Goal: Task Accomplishment & Management: Complete application form

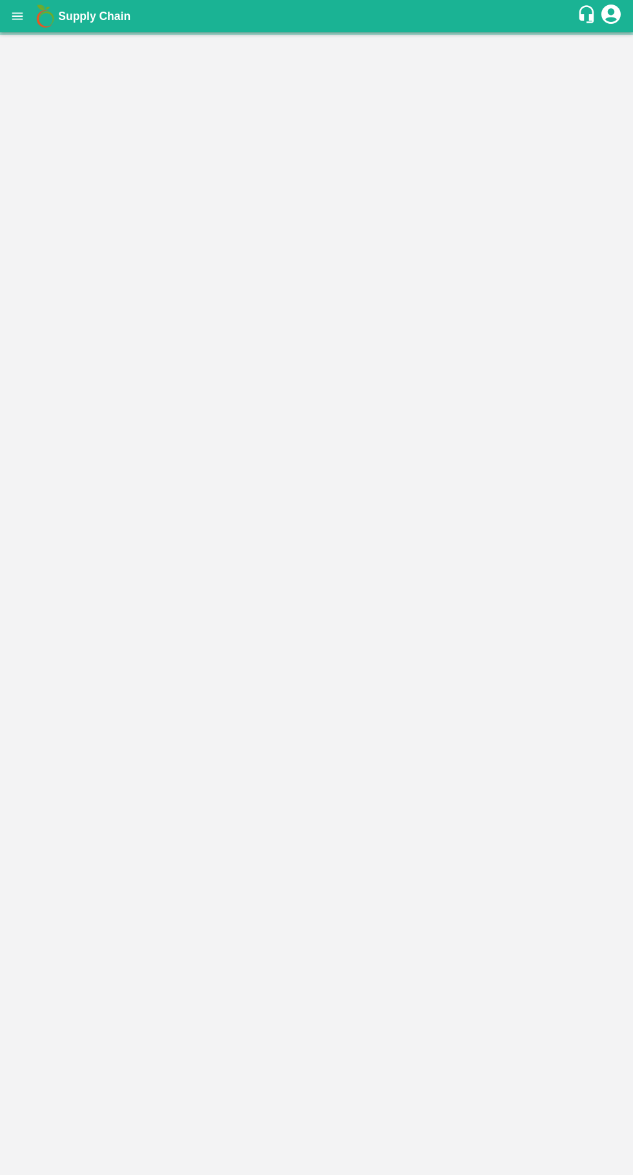
click at [17, 16] on icon "open drawer" at bounding box center [17, 15] width 11 height 7
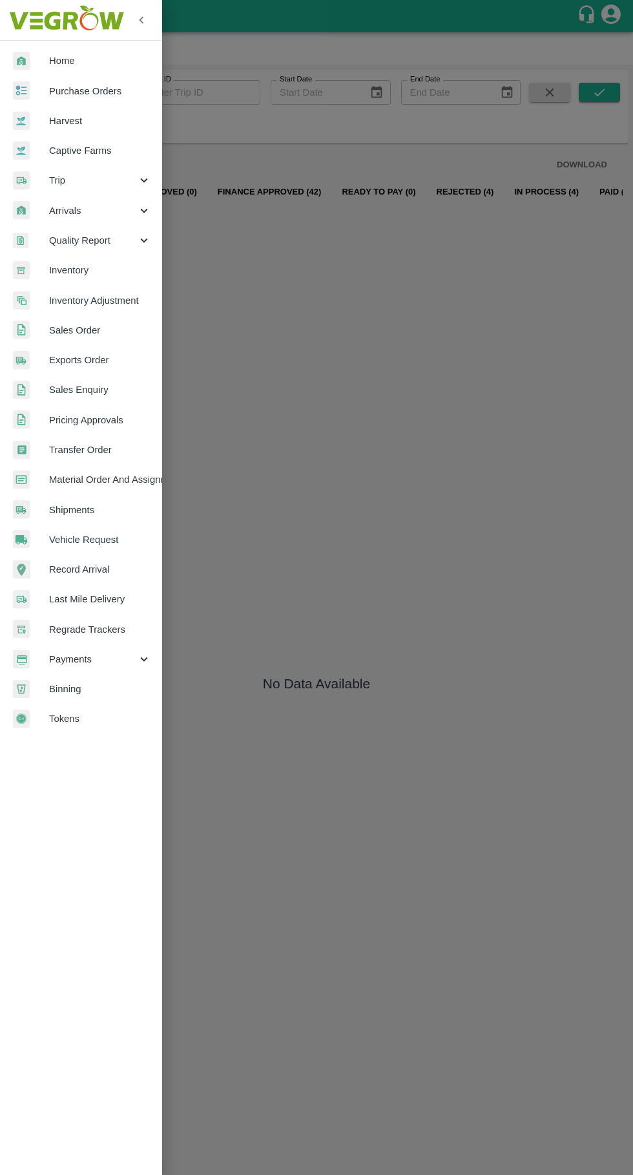
click at [437, 385] on div at bounding box center [316, 587] width 633 height 1175
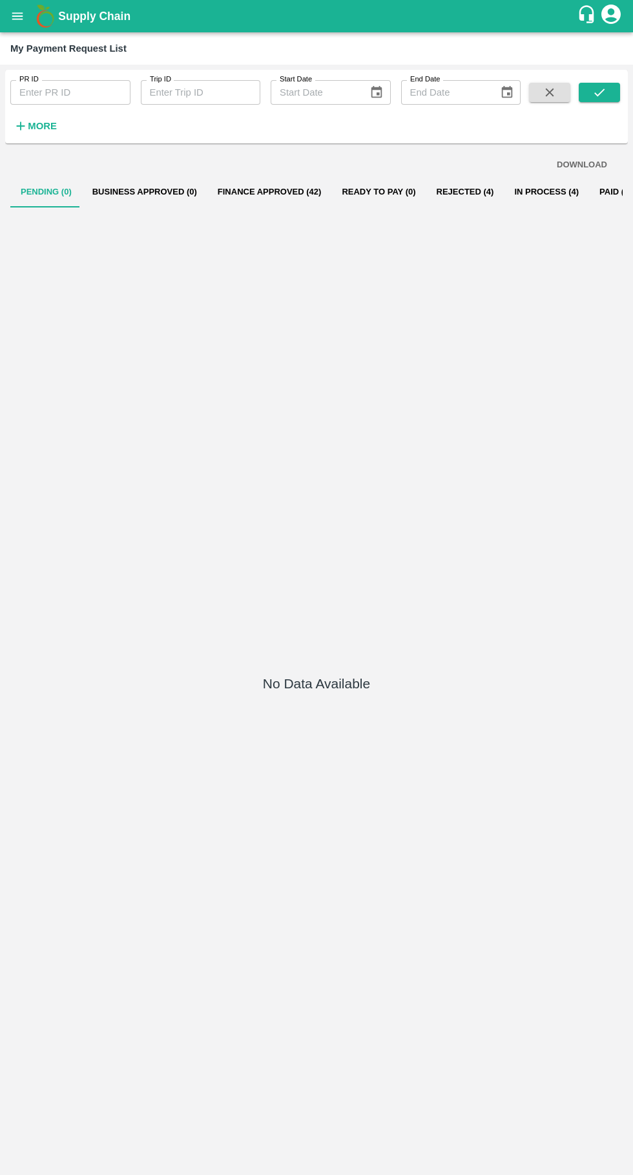
click at [14, 12] on icon "open drawer" at bounding box center [17, 16] width 14 height 14
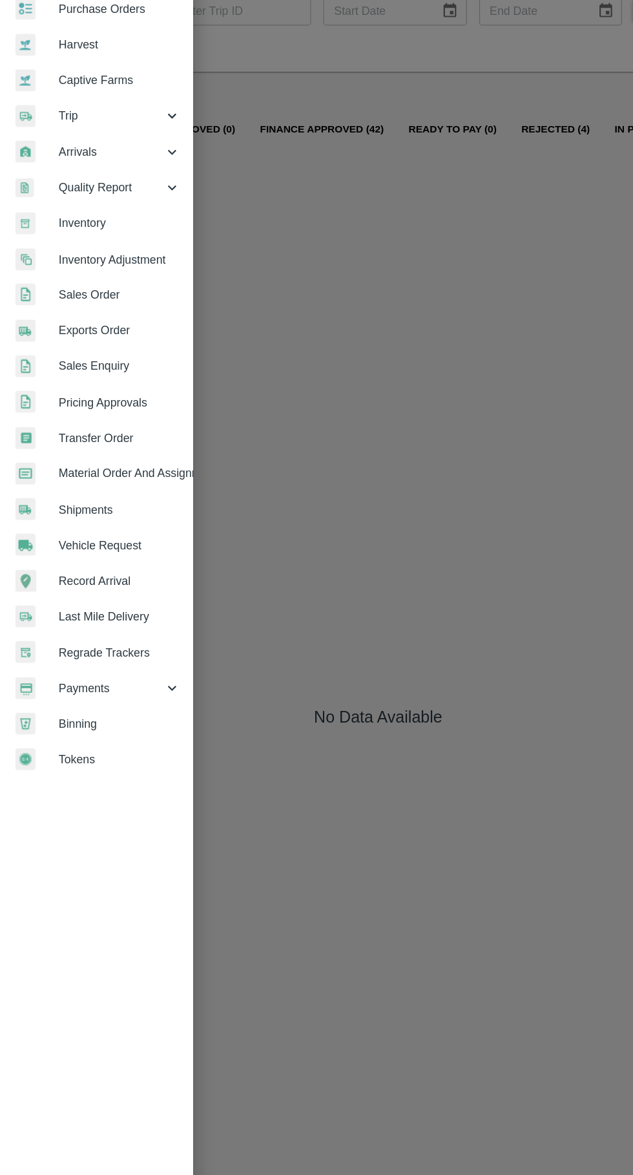
click at [68, 656] on span "Payments" at bounding box center [93, 659] width 88 height 14
click at [56, 540] on span "Vehicle Request" at bounding box center [100, 539] width 102 height 14
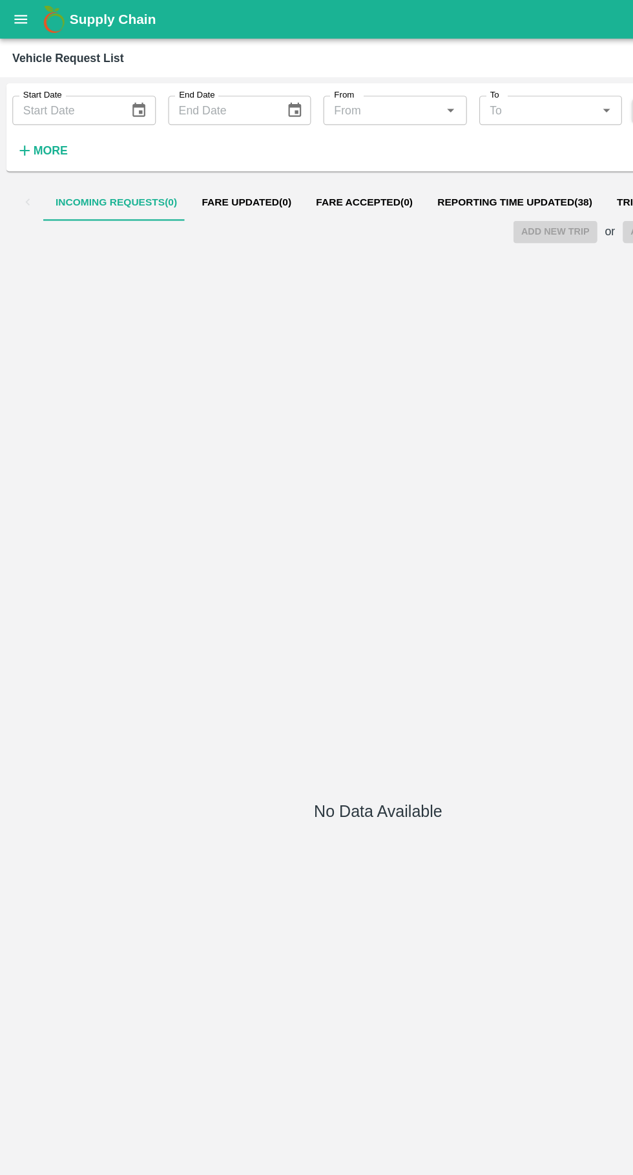
click at [400, 171] on span "Reporting Time Updated ( 38 )" at bounding box center [431, 169] width 130 height 10
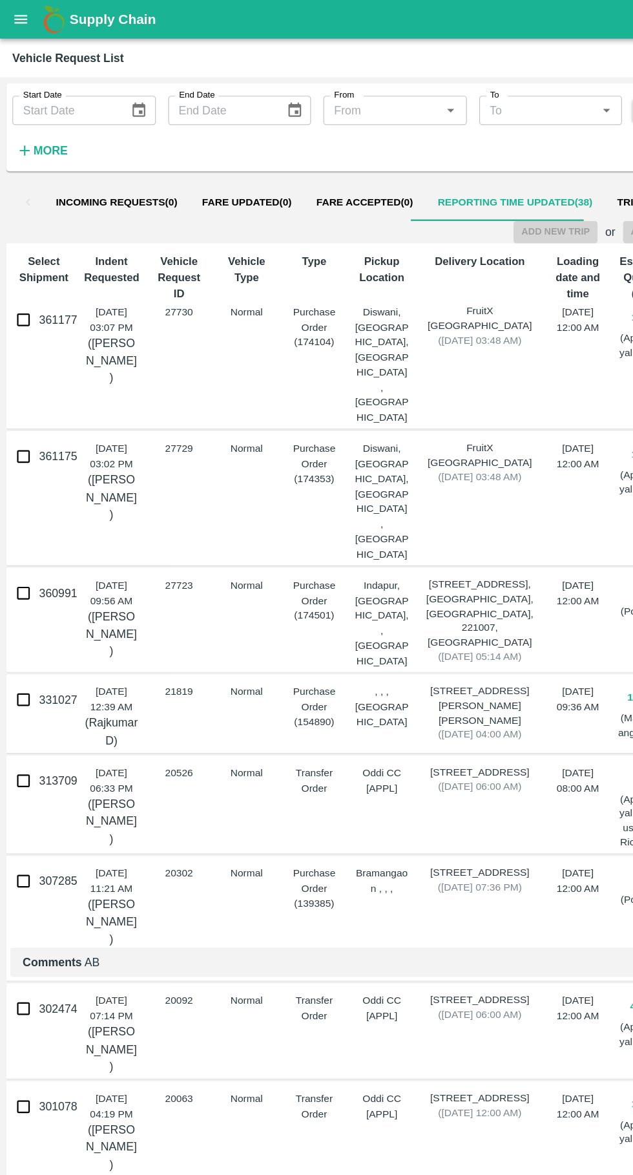
click at [28, 483] on input "360991" at bounding box center [19, 496] width 26 height 26
checkbox input "true"
click at [461, 193] on button "Add New Trip" at bounding box center [465, 194] width 70 height 19
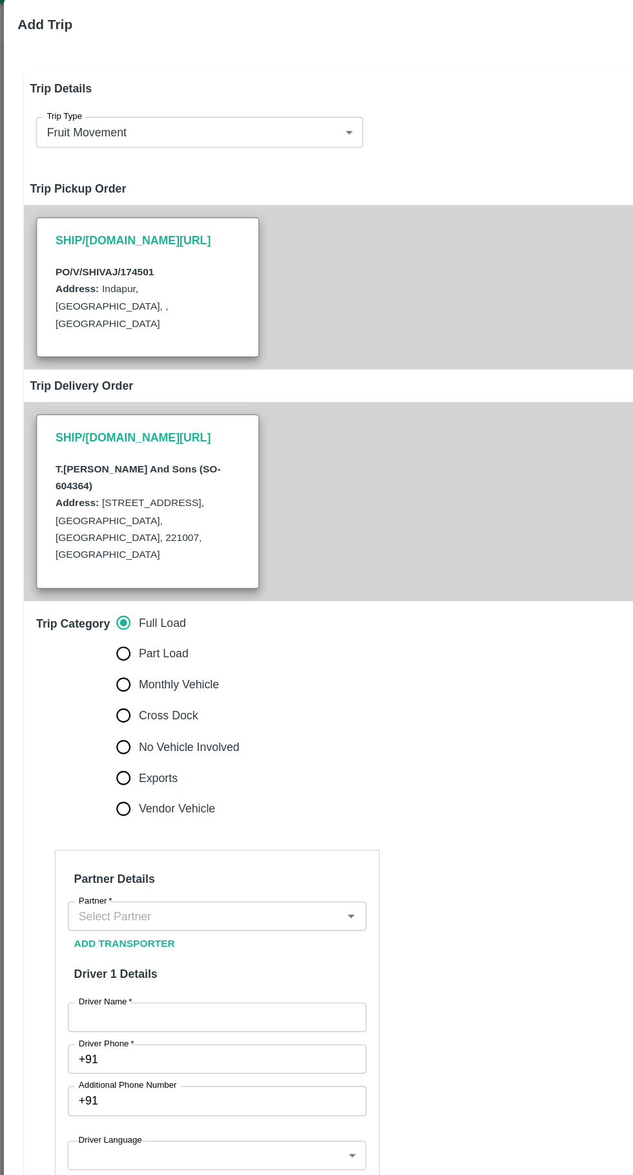
type input "60"
type input "Normal"
click at [98, 563] on input "Part Load" at bounding box center [103, 576] width 26 height 26
radio input "true"
click at [216, 788] on input "Partner   *" at bounding box center [171, 796] width 221 height 17
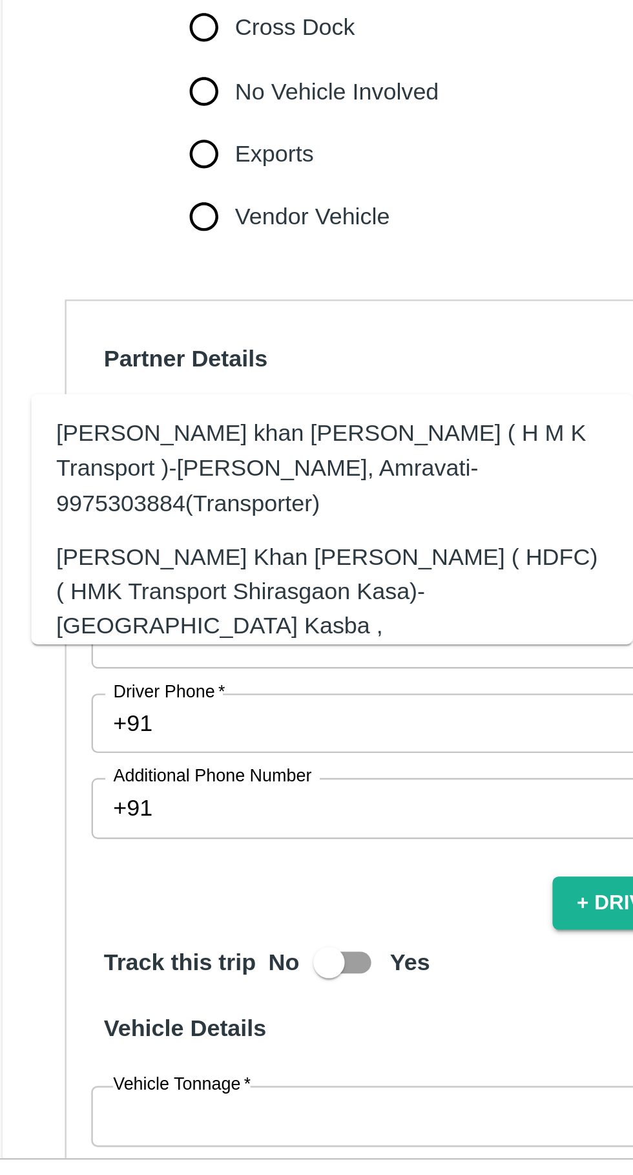
click at [209, 845] on div "Azhar Ahmad Khan Aziz Ahmad ( HDFC) ( HMK Transport Shirasgaon Kasa)-Shirasgaon…" at bounding box center [157, 868] width 228 height 58
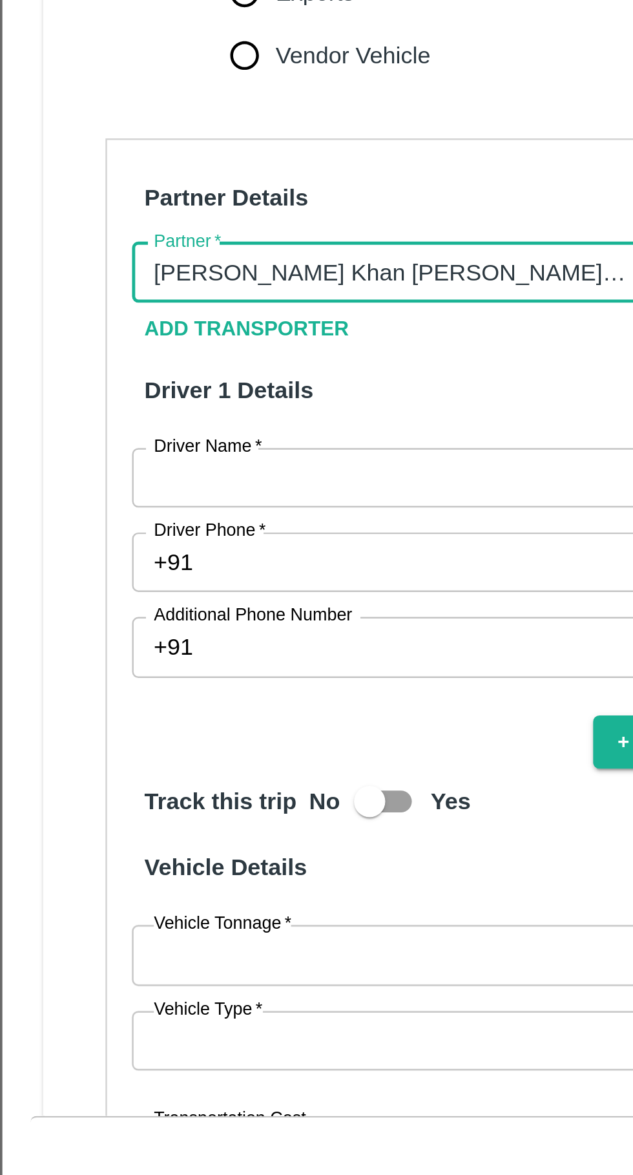
scroll to position [51, 0]
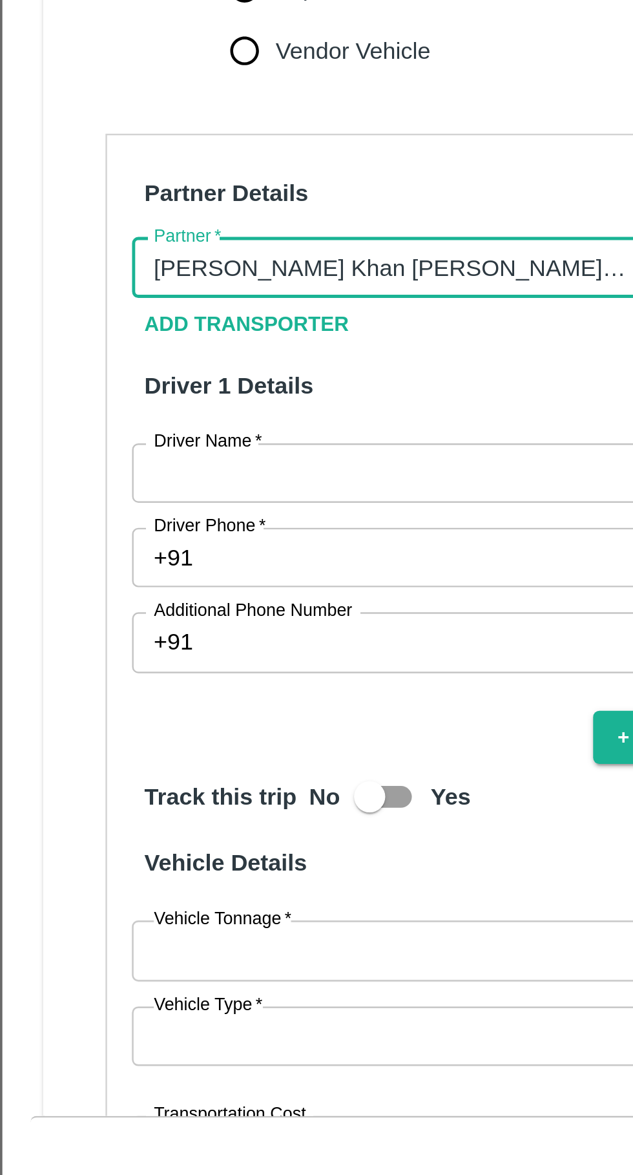
type input "Azhar Ahmad Khan Aziz Ahmad ( HDFC) ( HMK Transport Shirasgaon Kasa)-Shirasgaon…"
click at [151, 817] on input "Driver Name   *" at bounding box center [182, 829] width 250 height 25
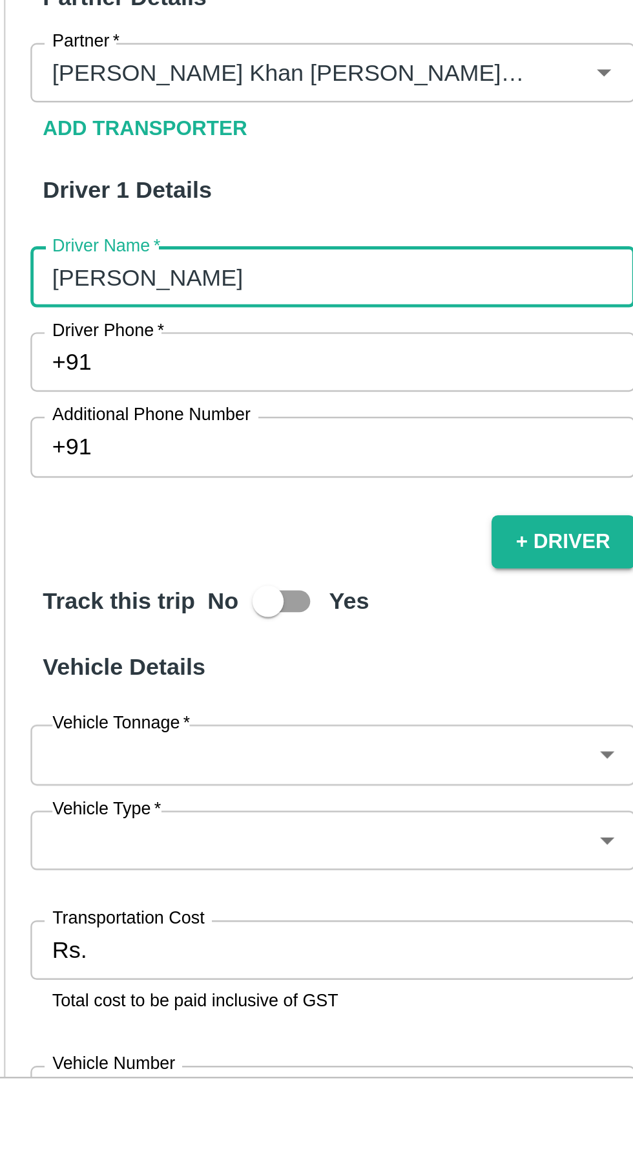
scroll to position [103, 0]
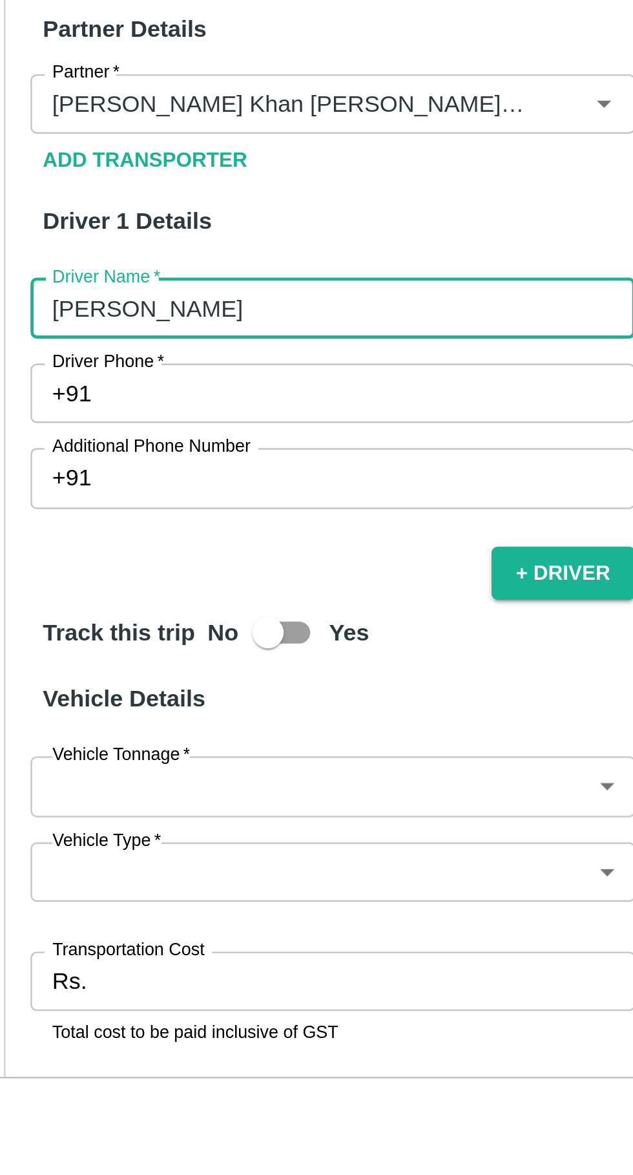
type input "Ramakanth"
click at [159, 801] on input "Driver Phone   *" at bounding box center [197, 813] width 220 height 25
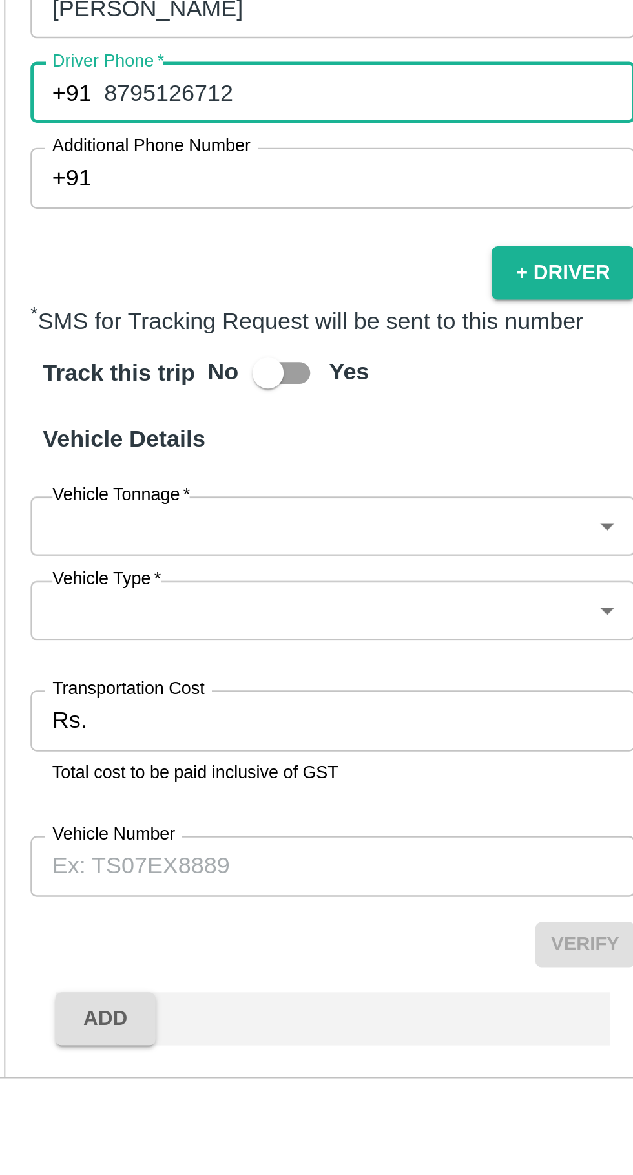
scroll to position [226, 0]
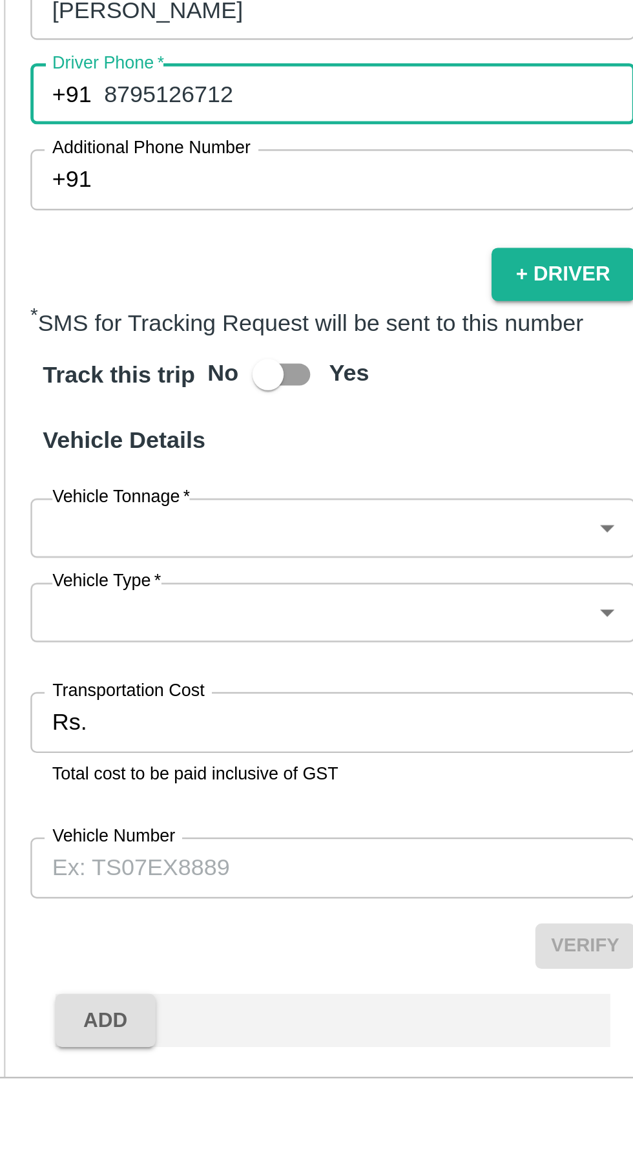
type input "8795126712"
click at [185, 831] on body "Supply Chain Vehicle Request List Start Date Start Date End Date End Date From …" at bounding box center [316, 587] width 633 height 1175
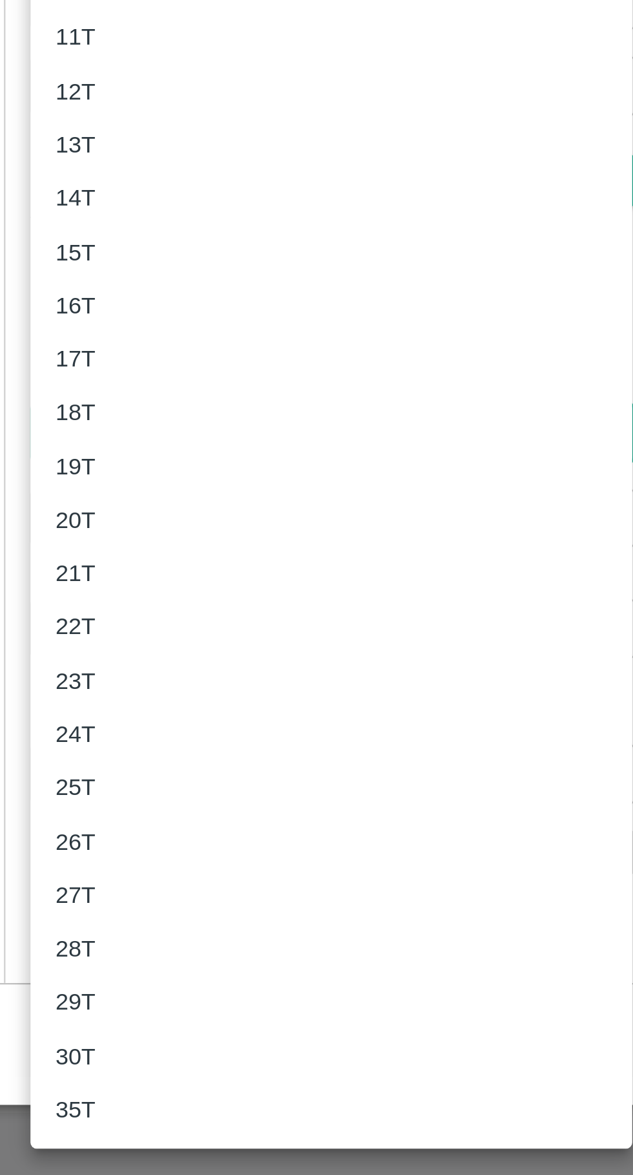
click at [84, 866] on div "18T" at bounding box center [78, 859] width 23 height 14
type input "18000"
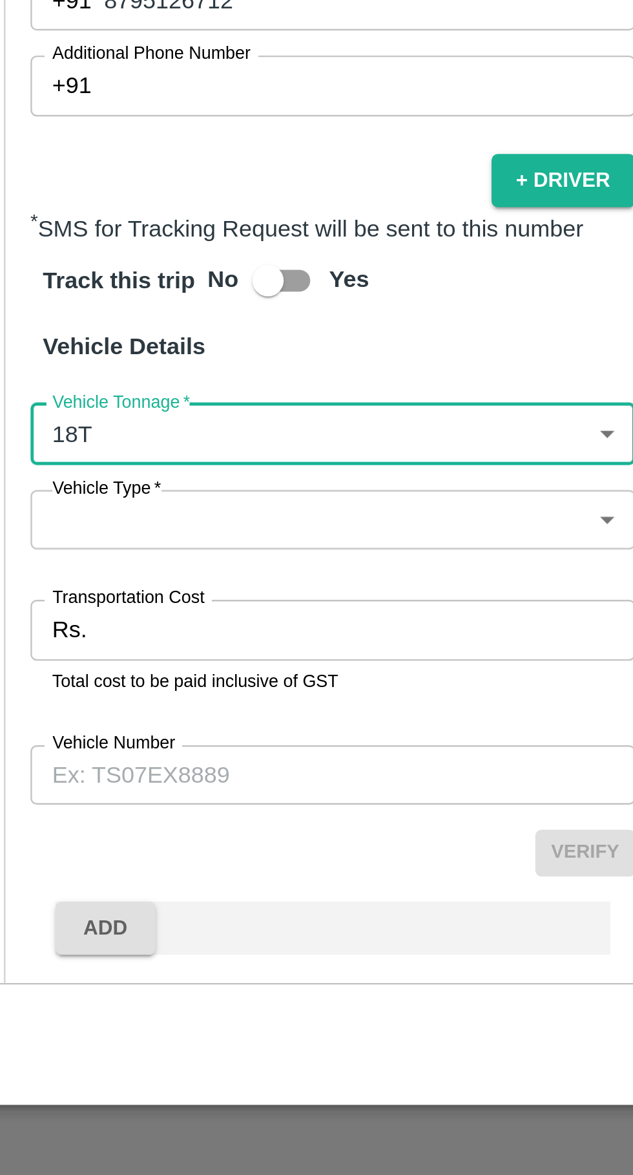
click at [212, 872] on body "Supply Chain Vehicle Request List Start Date Start Date End Date End Date From …" at bounding box center [316, 587] width 633 height 1175
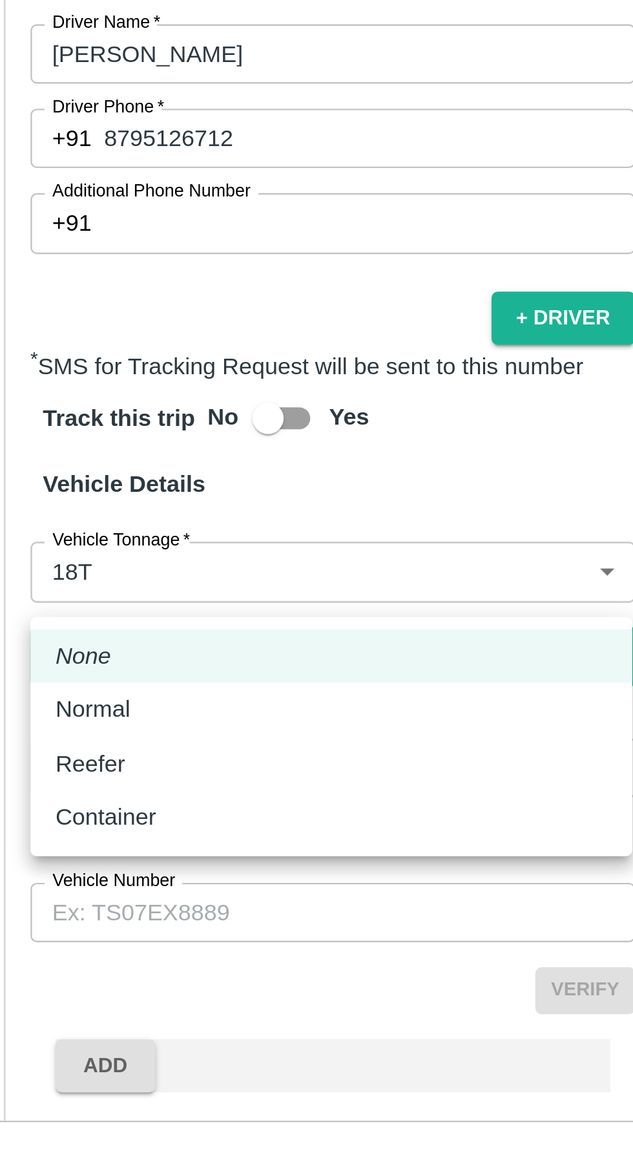
click at [116, 923] on div "Normal" at bounding box center [181, 925] width 228 height 14
type input "Normal"
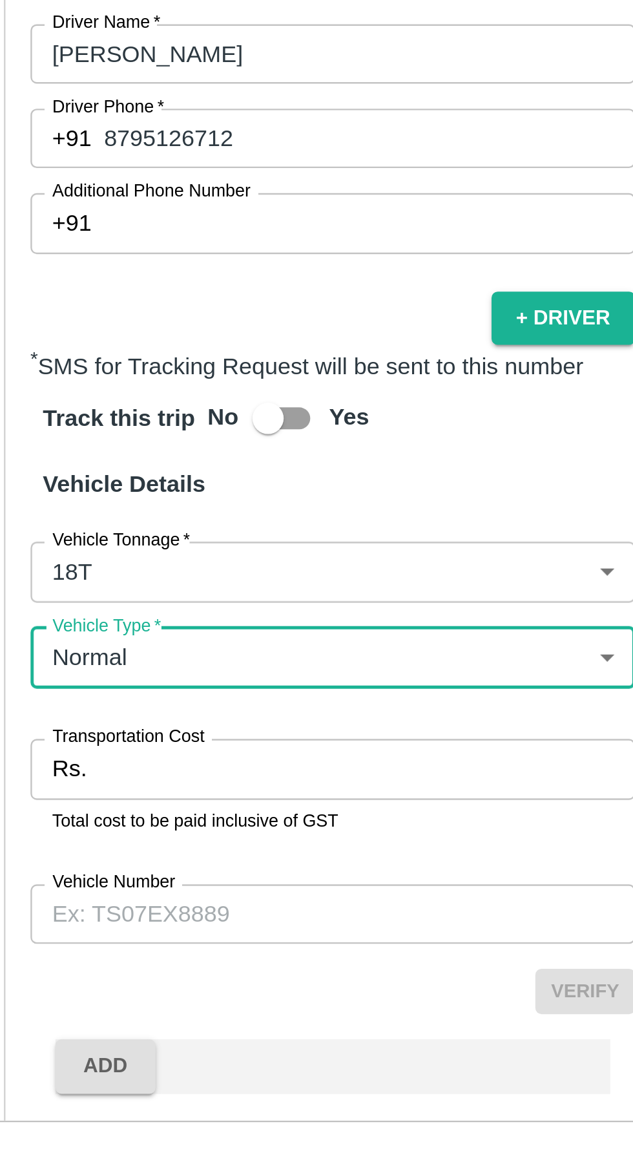
click at [105, 938] on input "Transportation Cost" at bounding box center [196, 950] width 222 height 25
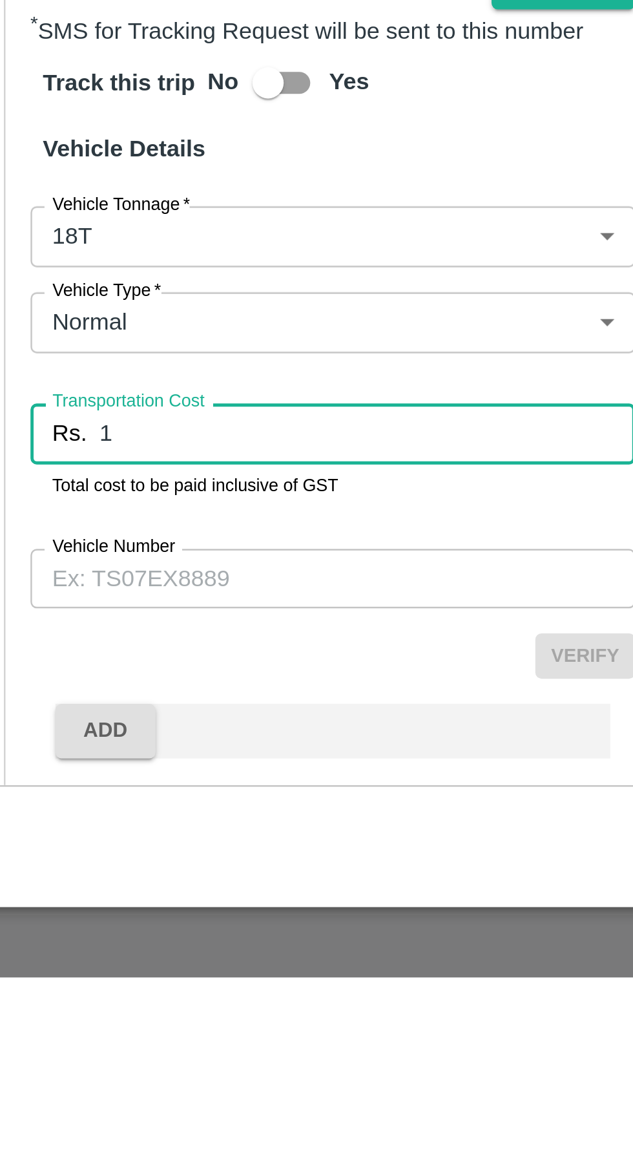
type input "1"
click at [134, 998] on input "Vehicle Number" at bounding box center [182, 1010] width 250 height 25
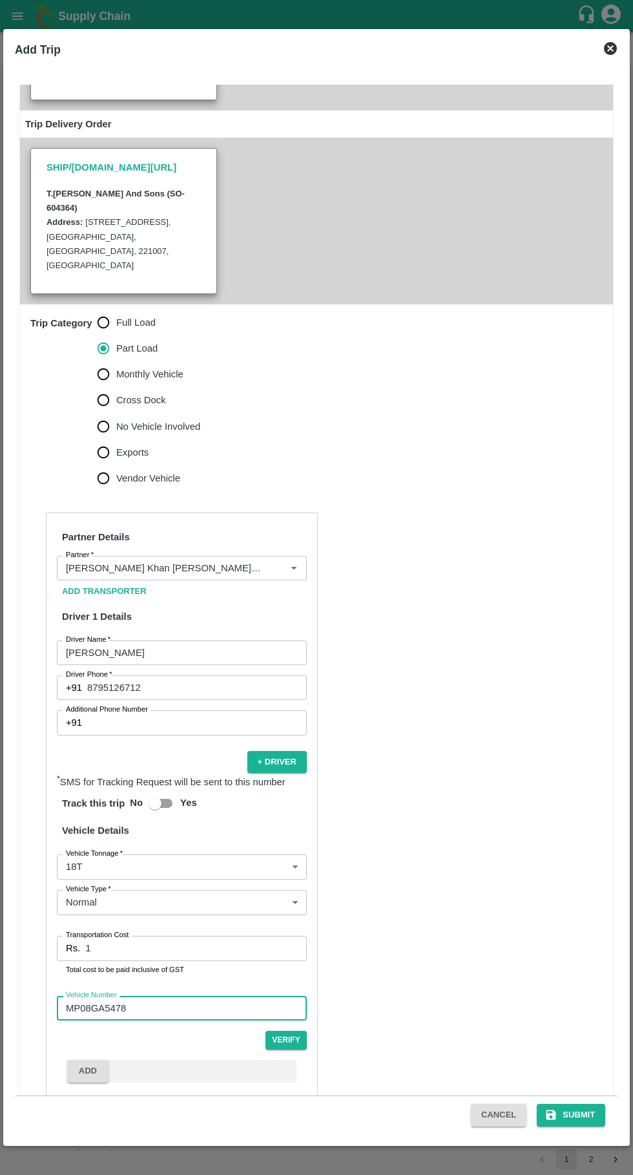
scroll to position [224, 0]
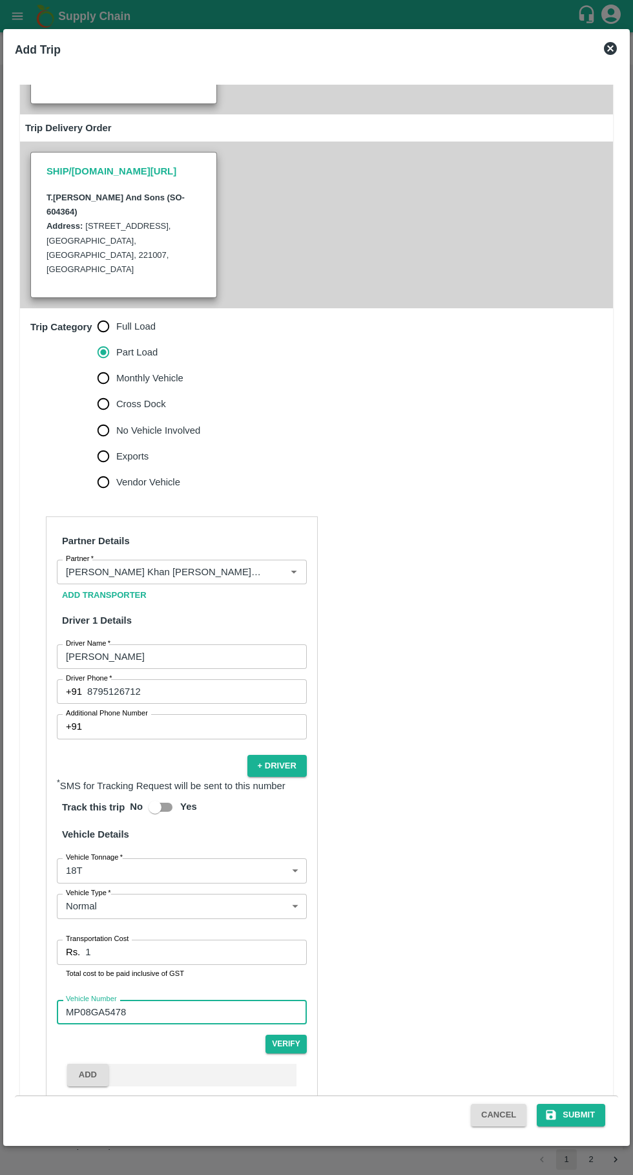
type input "MP08GA5478"
click at [571, 1120] on button "Submit" at bounding box center [571, 1115] width 68 height 23
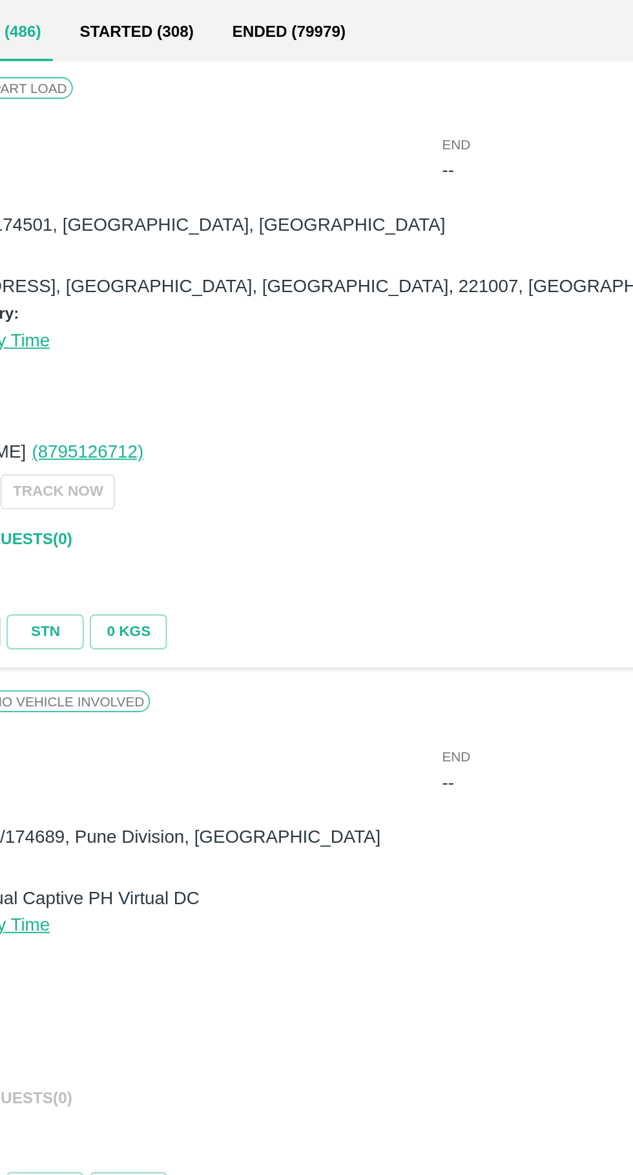
scroll to position [1, 0]
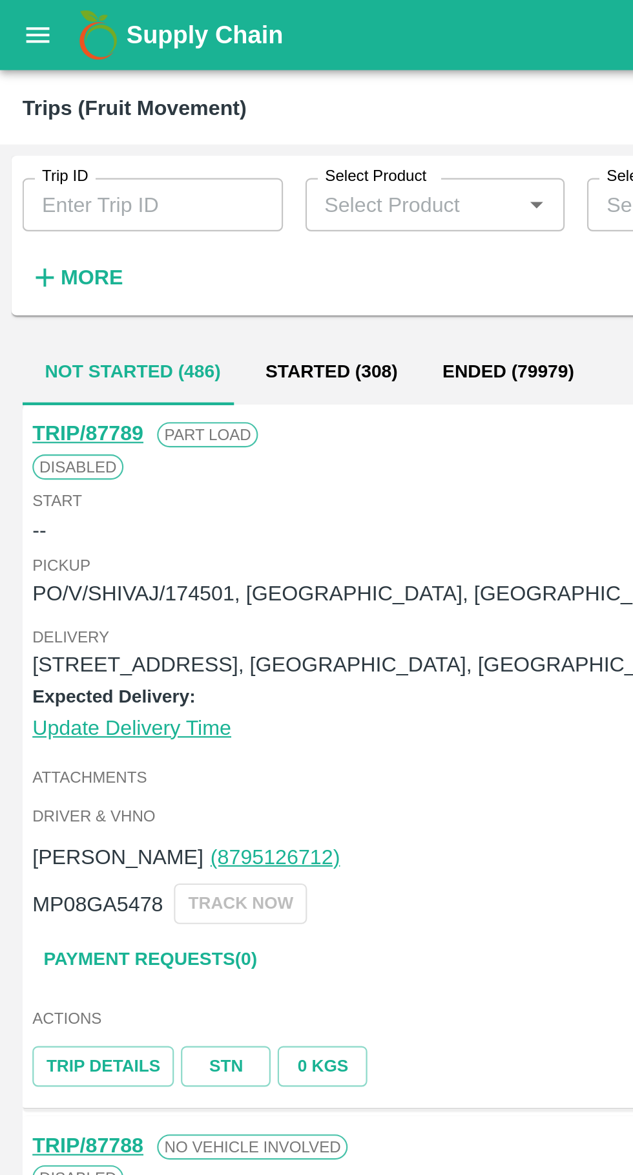
click at [79, 96] on input "Trip ID" at bounding box center [70, 94] width 120 height 25
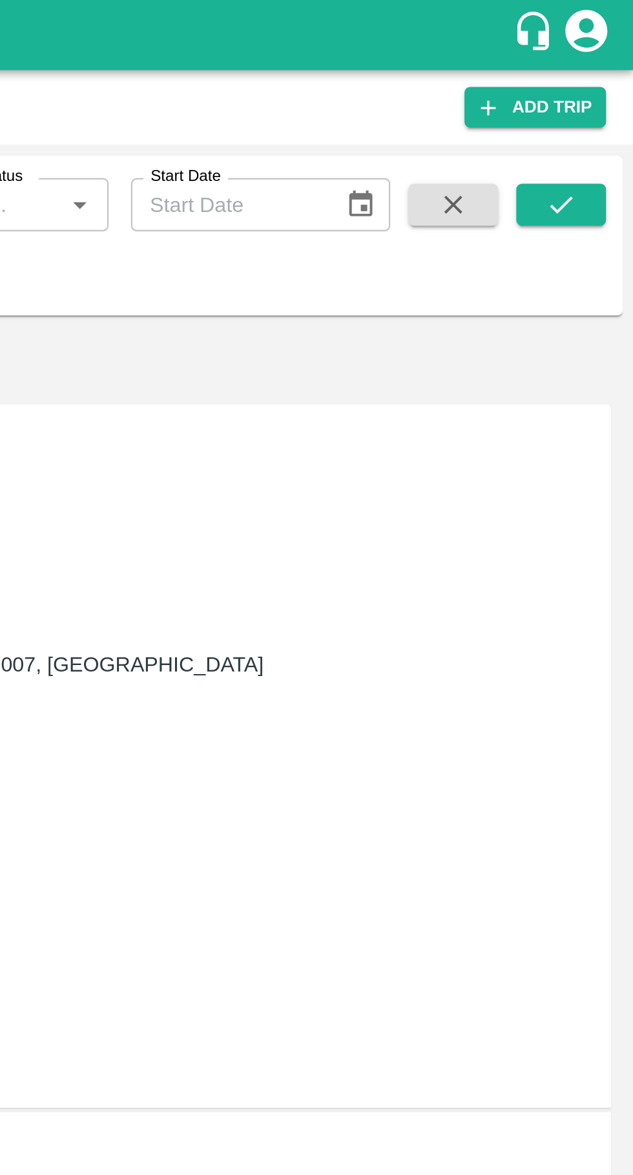
type input "87373"
click at [601, 93] on icon "submit" at bounding box center [600, 94] width 14 height 14
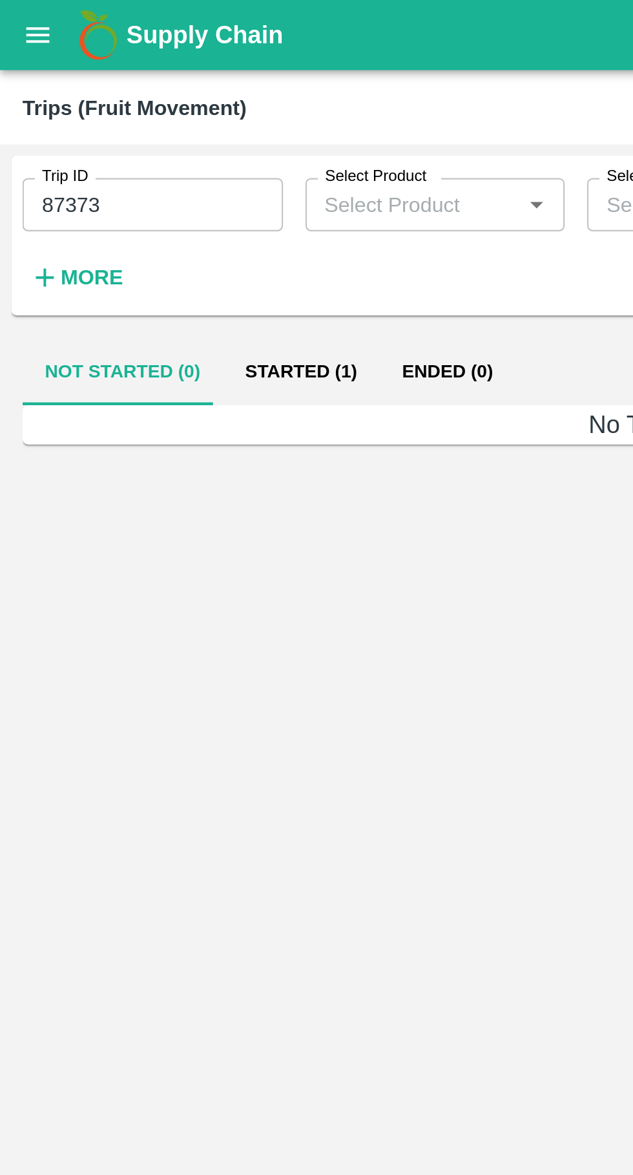
click at [129, 176] on button "Started (1)" at bounding box center [139, 171] width 72 height 31
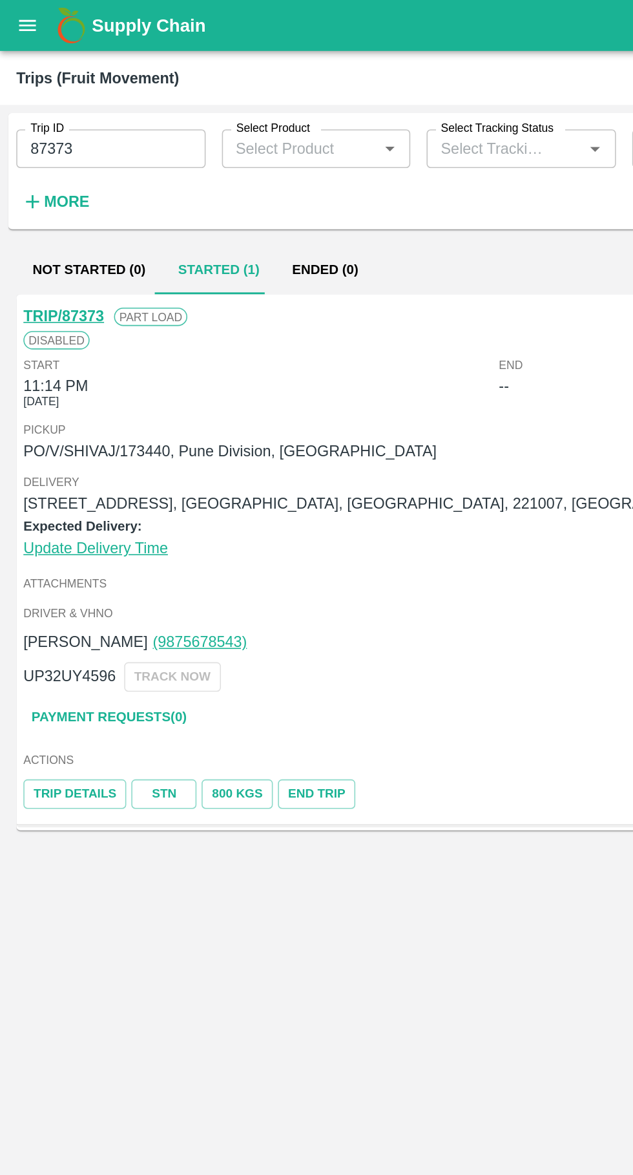
click at [26, 201] on link "TRIP/87373" at bounding box center [40, 200] width 51 height 10
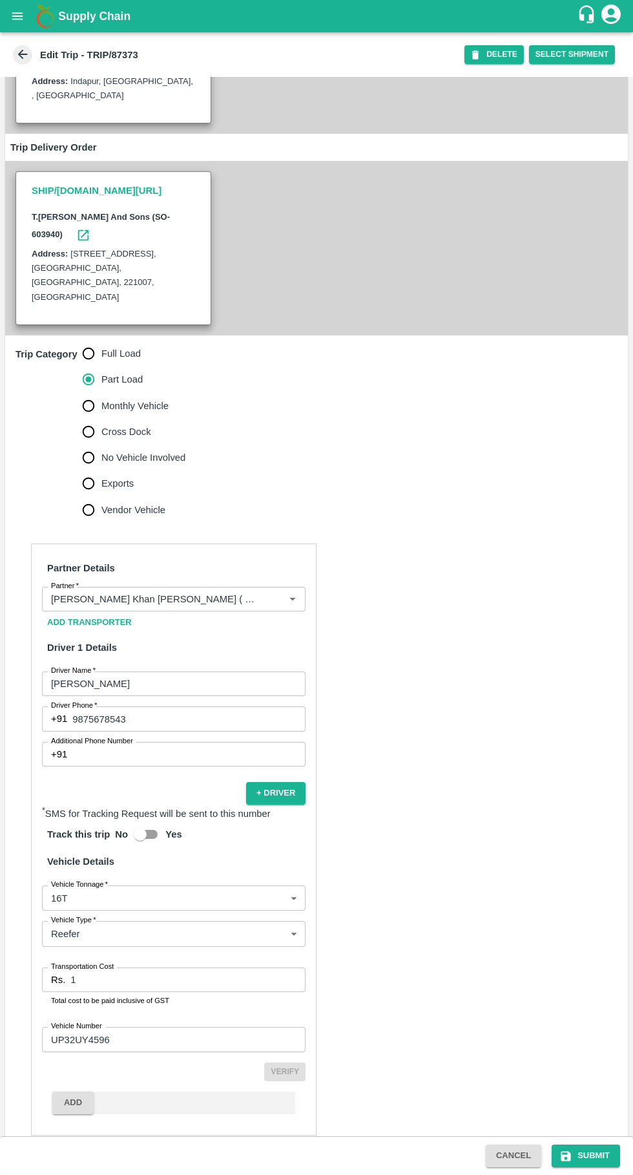
scroll to position [187, 0]
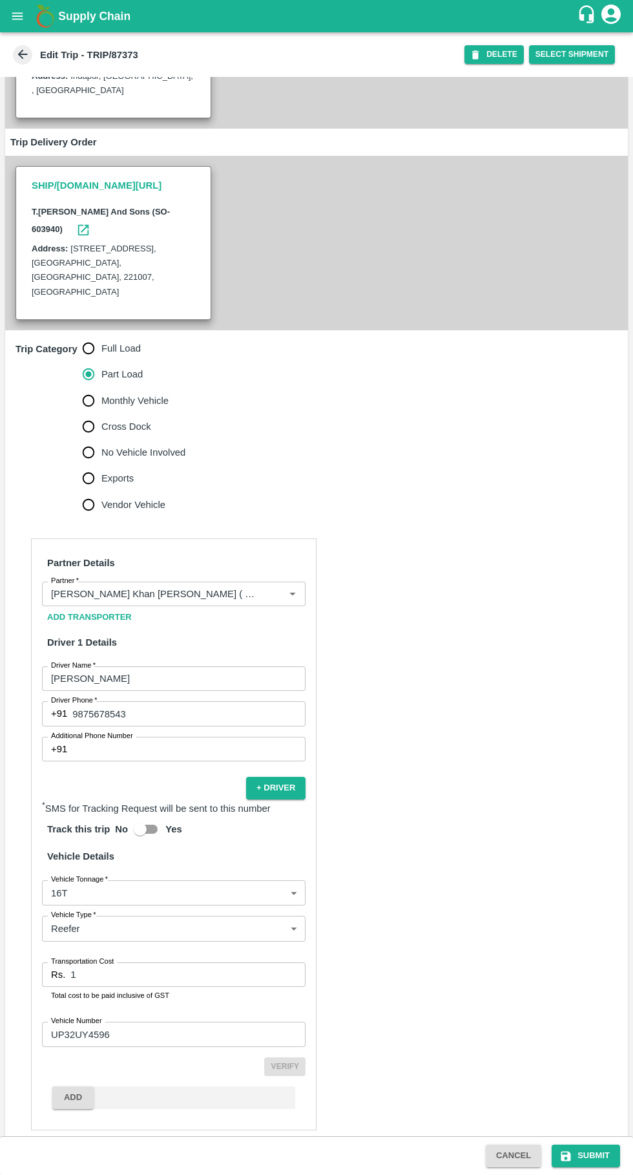
click at [151, 962] on input "1" at bounding box center [187, 974] width 235 height 25
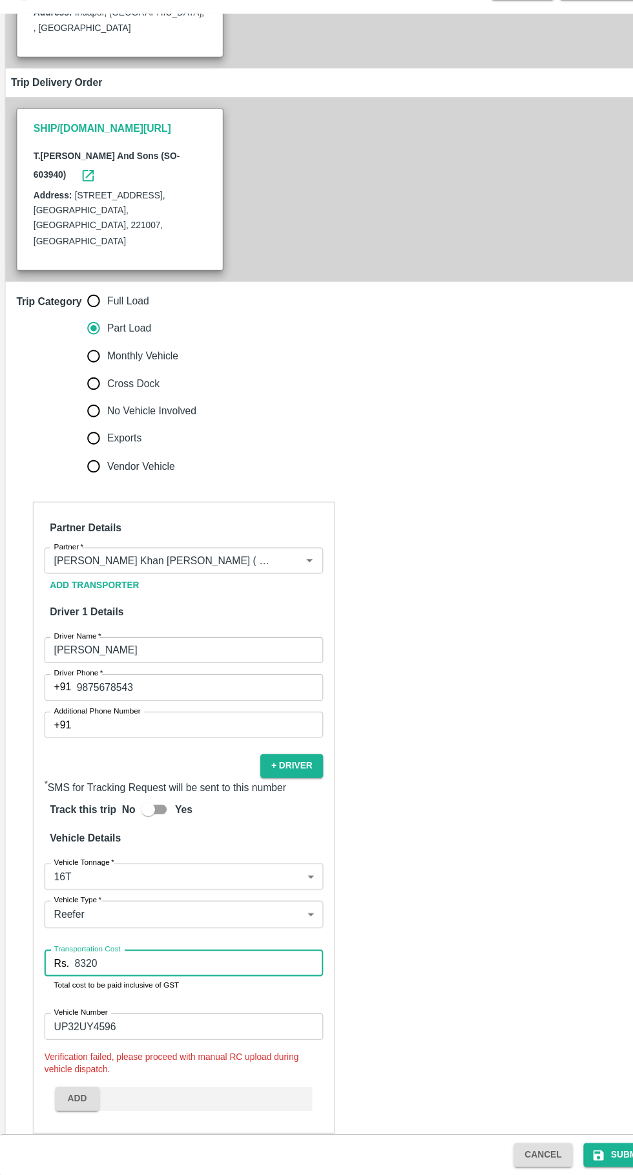
scroll to position [187, 0]
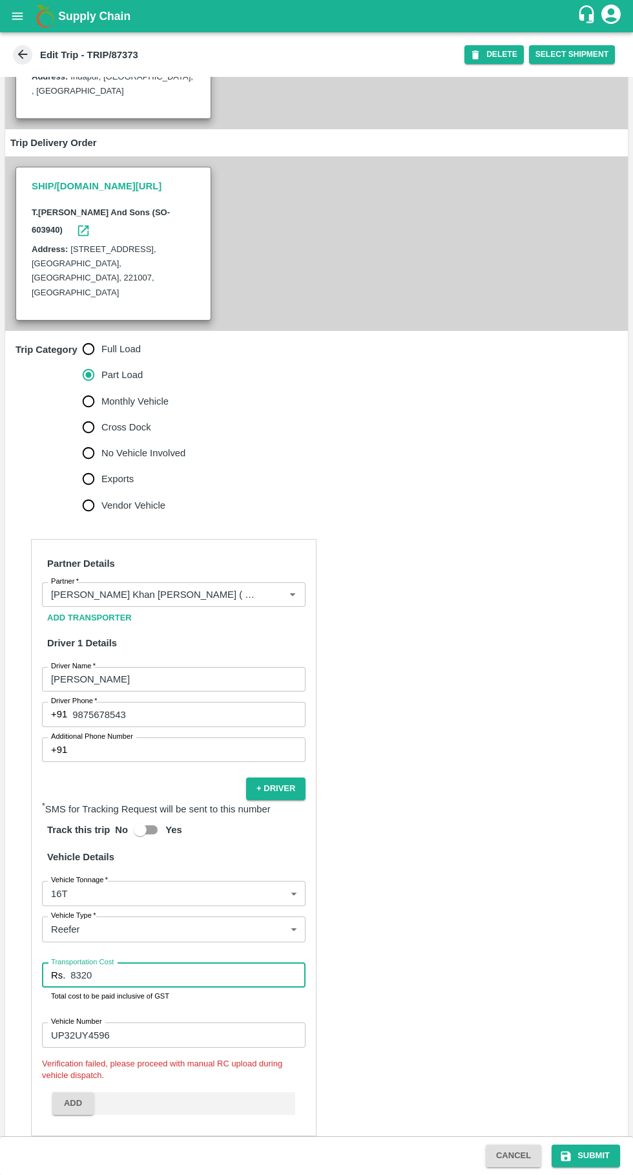
type input "8320"
click at [600, 1160] on button "Submit" at bounding box center [586, 1155] width 68 height 23
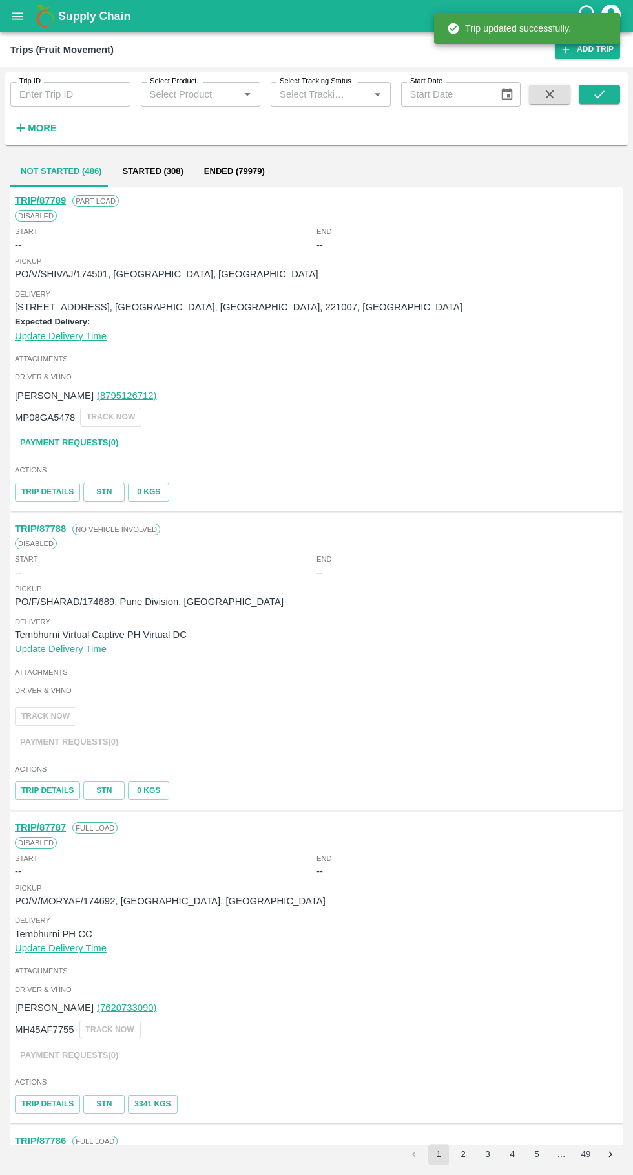
click at [66, 94] on input "Trip ID" at bounding box center [70, 94] width 120 height 25
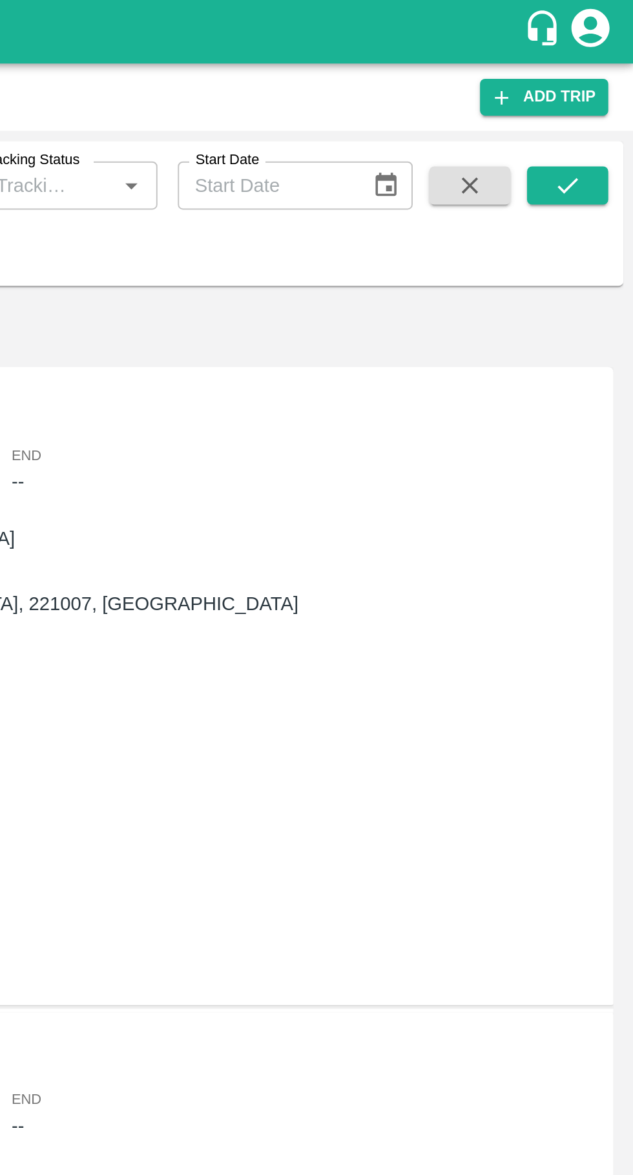
type input "87467"
click at [599, 94] on icon "submit" at bounding box center [600, 94] width 14 height 14
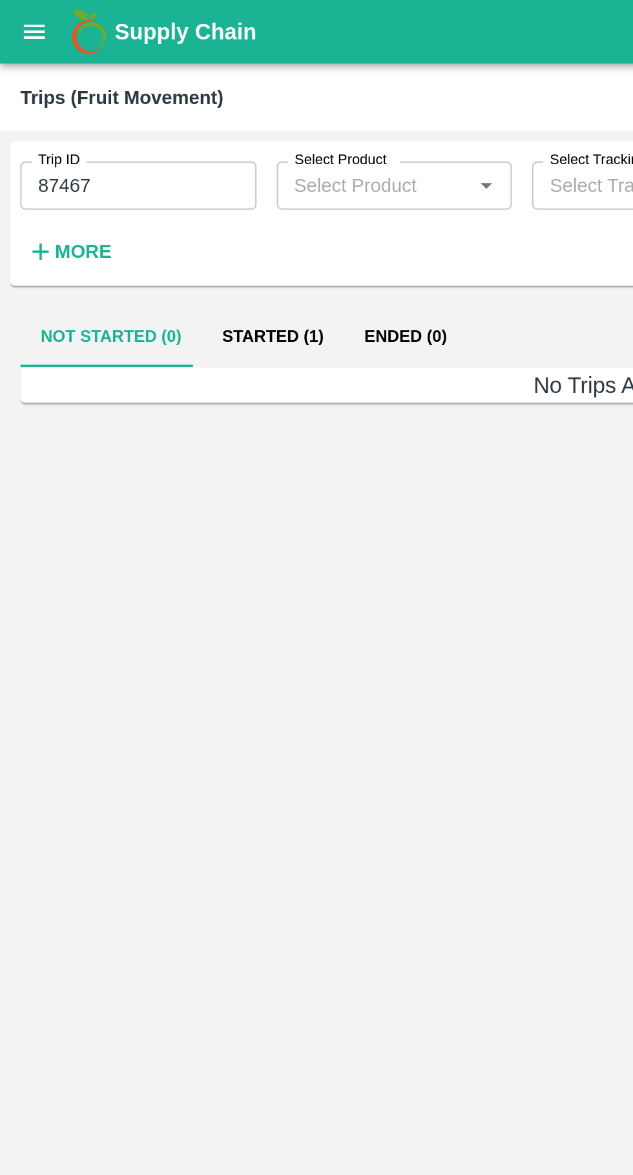
click at [124, 180] on button "Started (1)" at bounding box center [139, 171] width 72 height 31
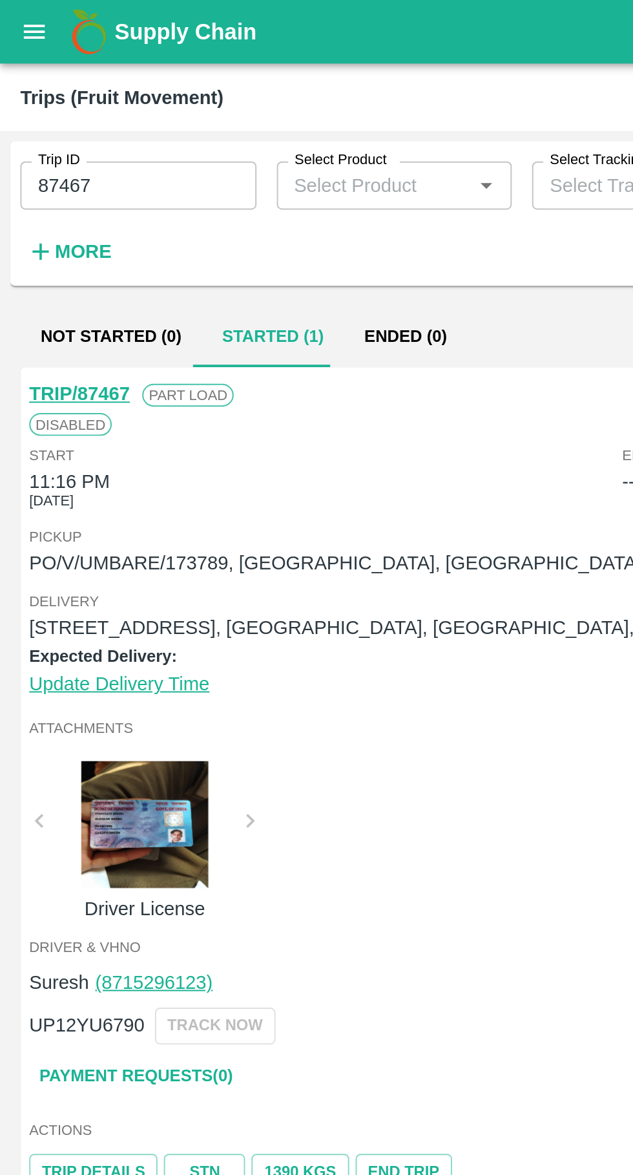
click at [52, 202] on link "TRIP/87467" at bounding box center [40, 200] width 51 height 10
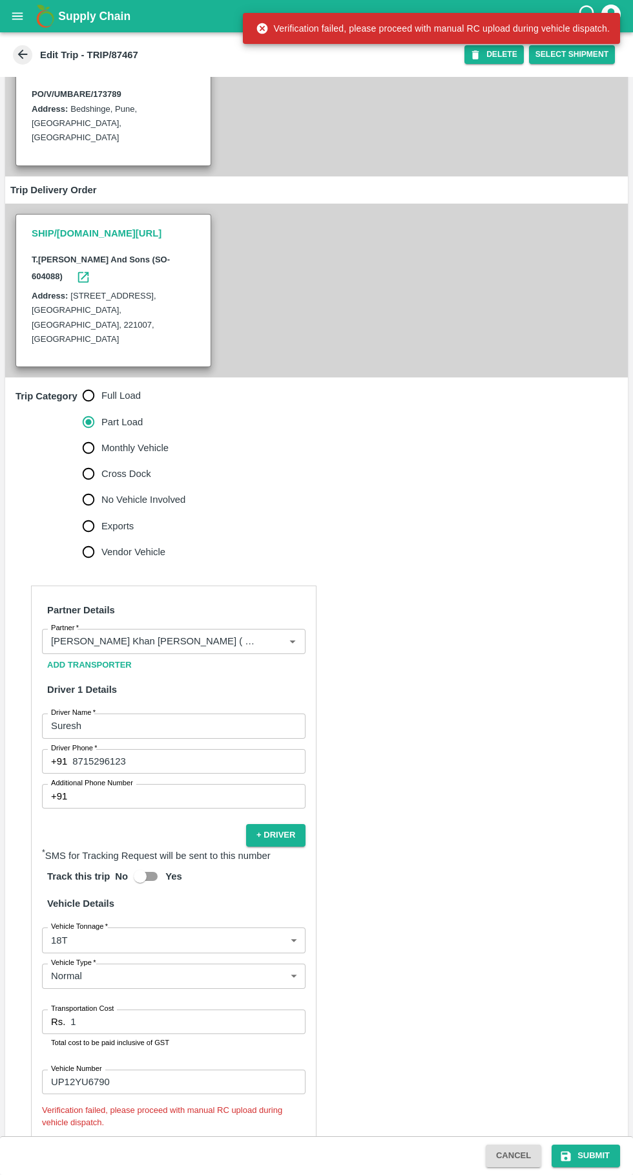
scroll to position [207, 0]
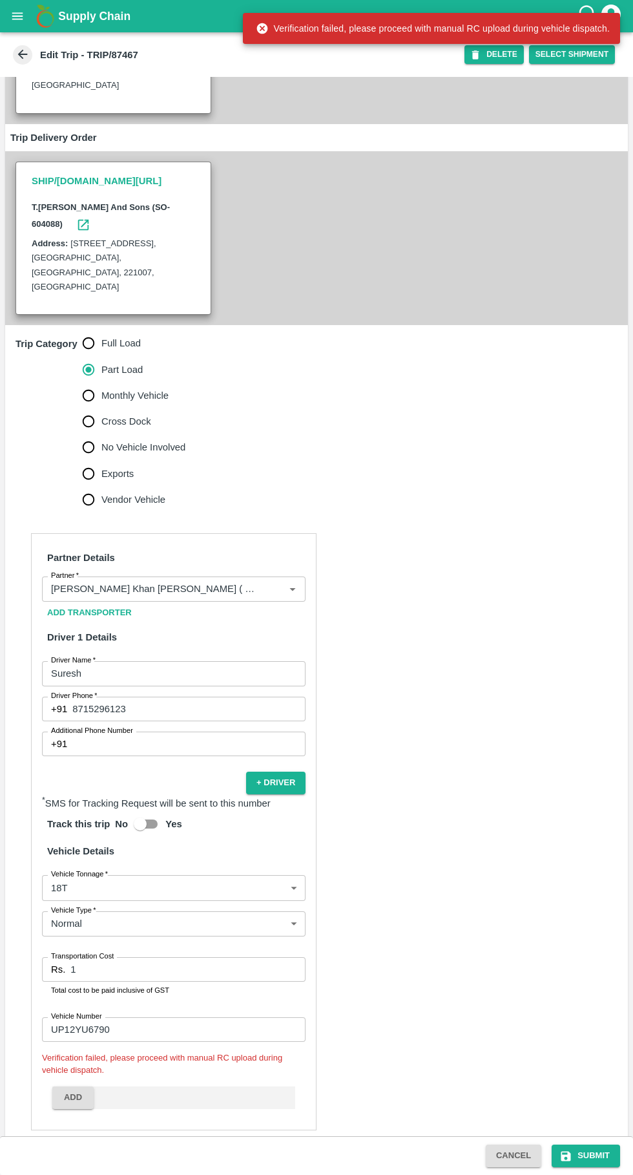
click at [178, 957] on input "1" at bounding box center [187, 969] width 235 height 25
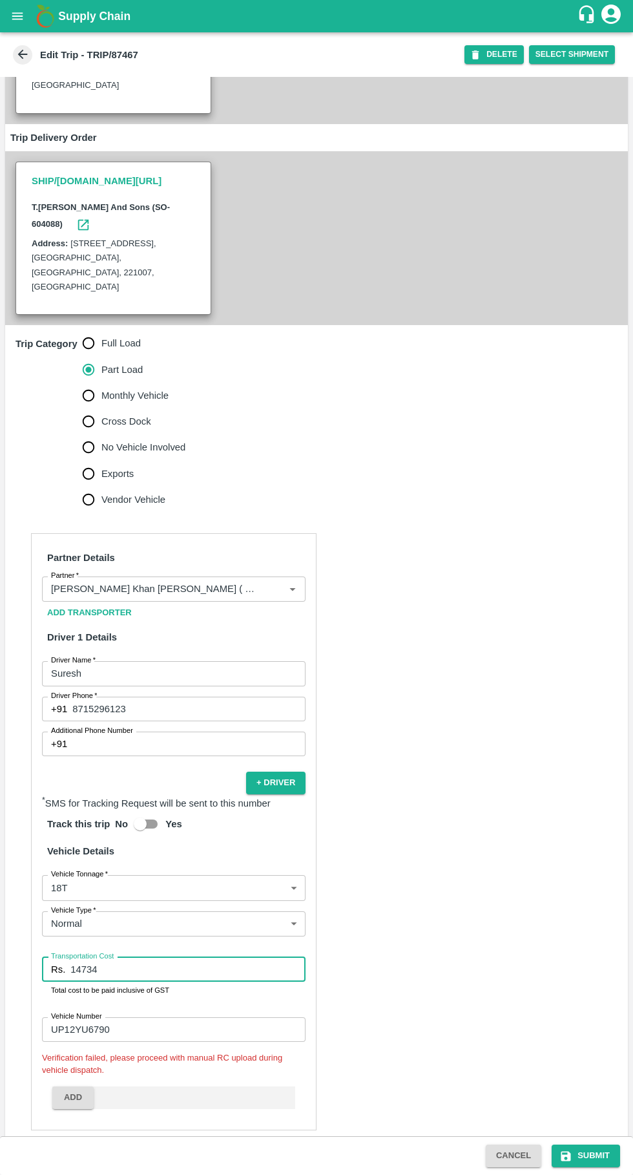
type input "14734"
click at [584, 1166] on button "Submit" at bounding box center [586, 1155] width 68 height 23
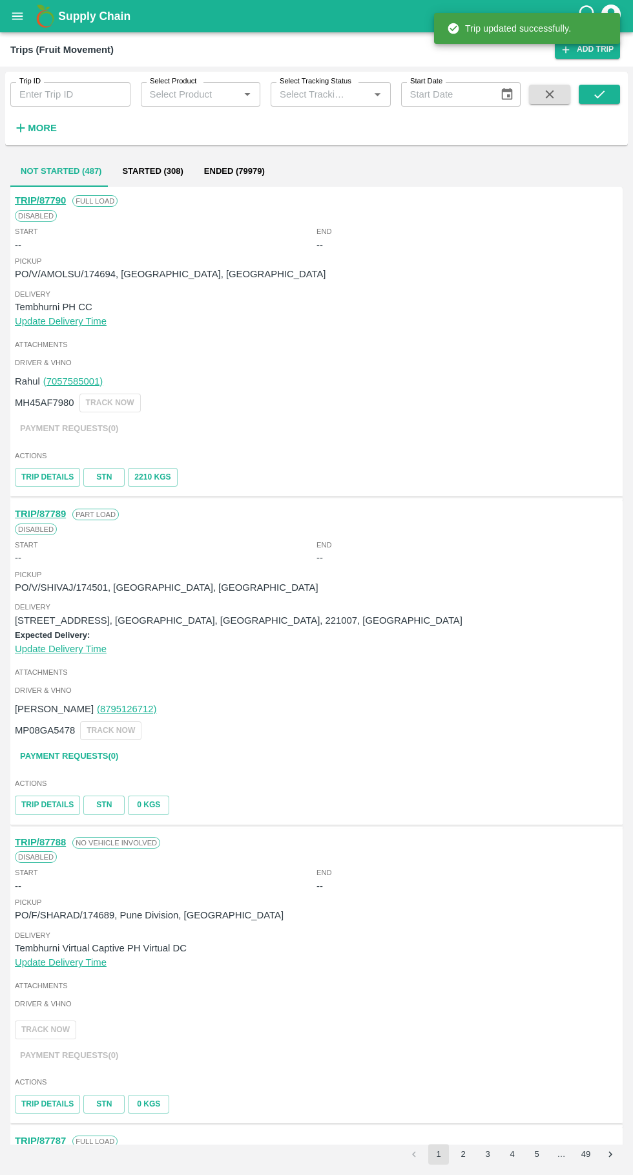
click at [43, 100] on input "Trip ID" at bounding box center [70, 94] width 120 height 25
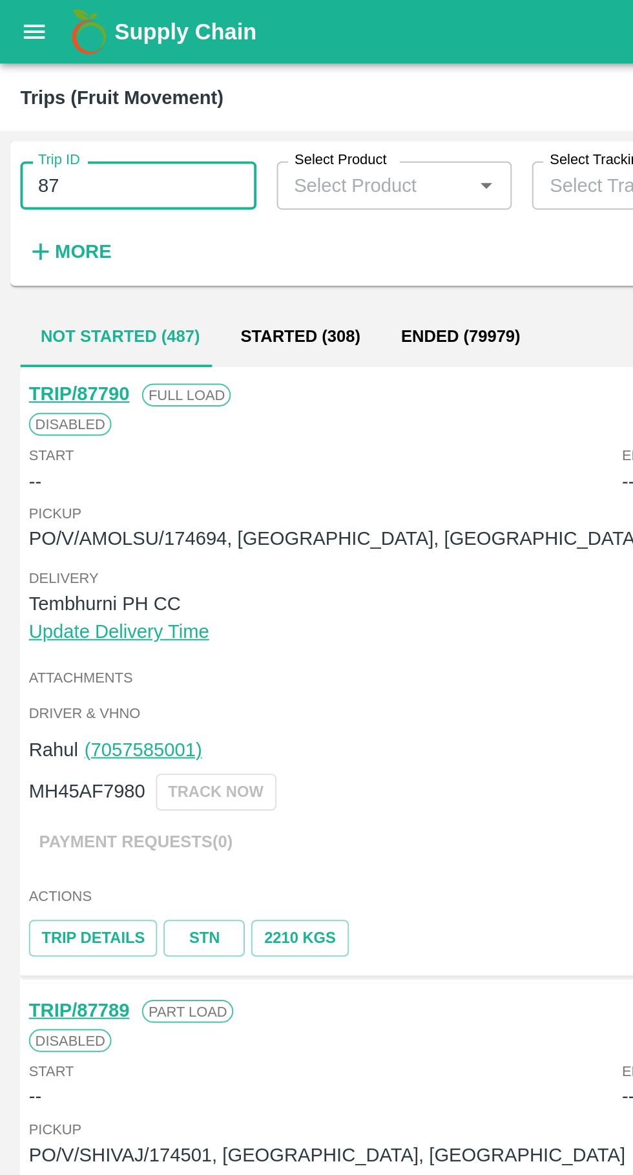
click at [74, 94] on input "87" at bounding box center [70, 94] width 120 height 25
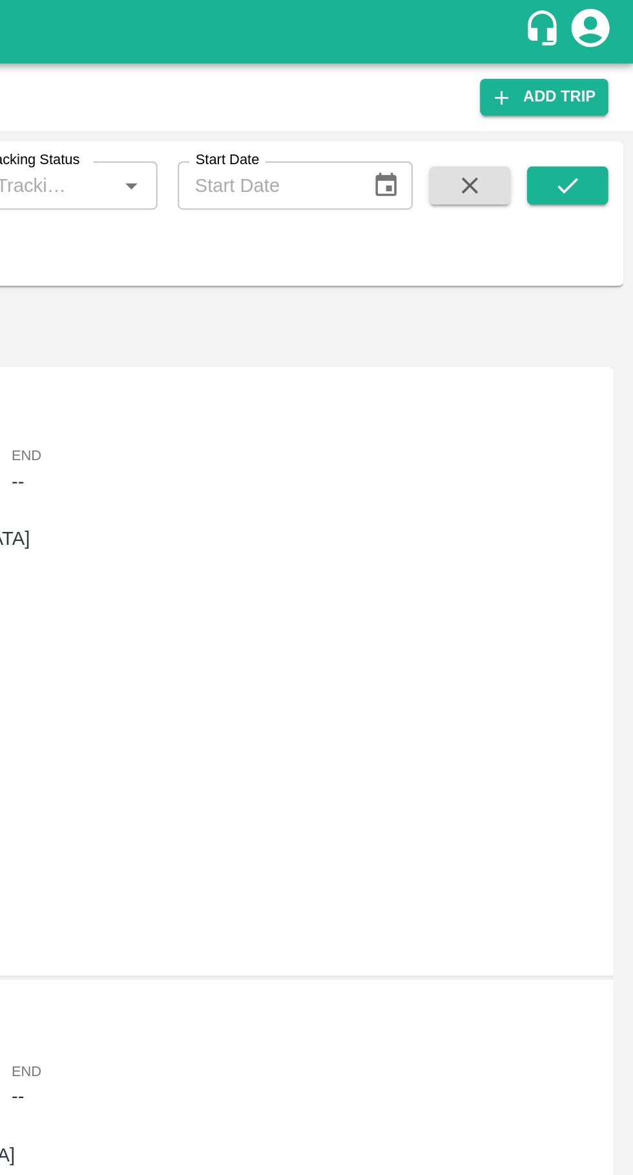
type input "87467"
click at [600, 95] on icon "submit" at bounding box center [599, 94] width 10 height 8
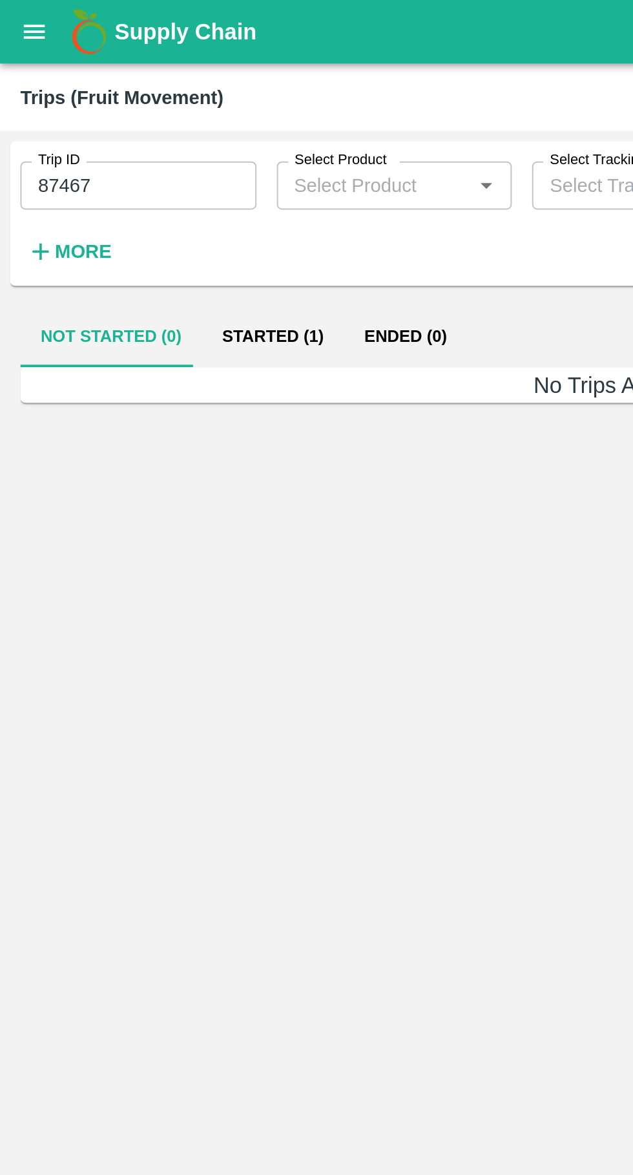
click at [134, 160] on button "Started (1)" at bounding box center [139, 171] width 72 height 31
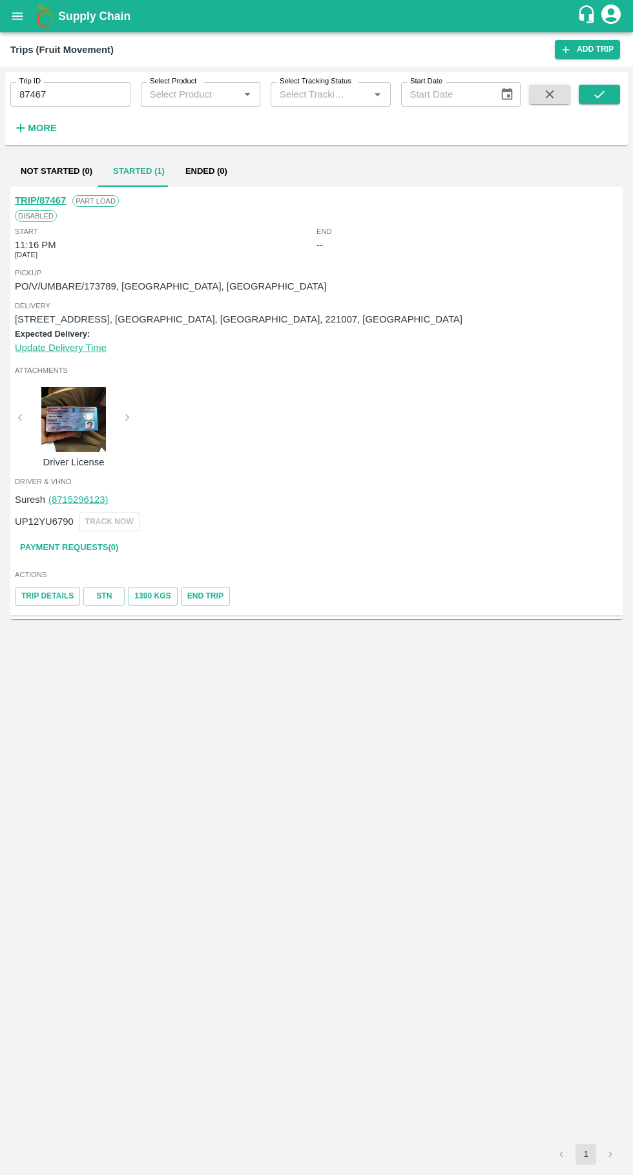
click at [17, 22] on icon "open drawer" at bounding box center [17, 16] width 14 height 14
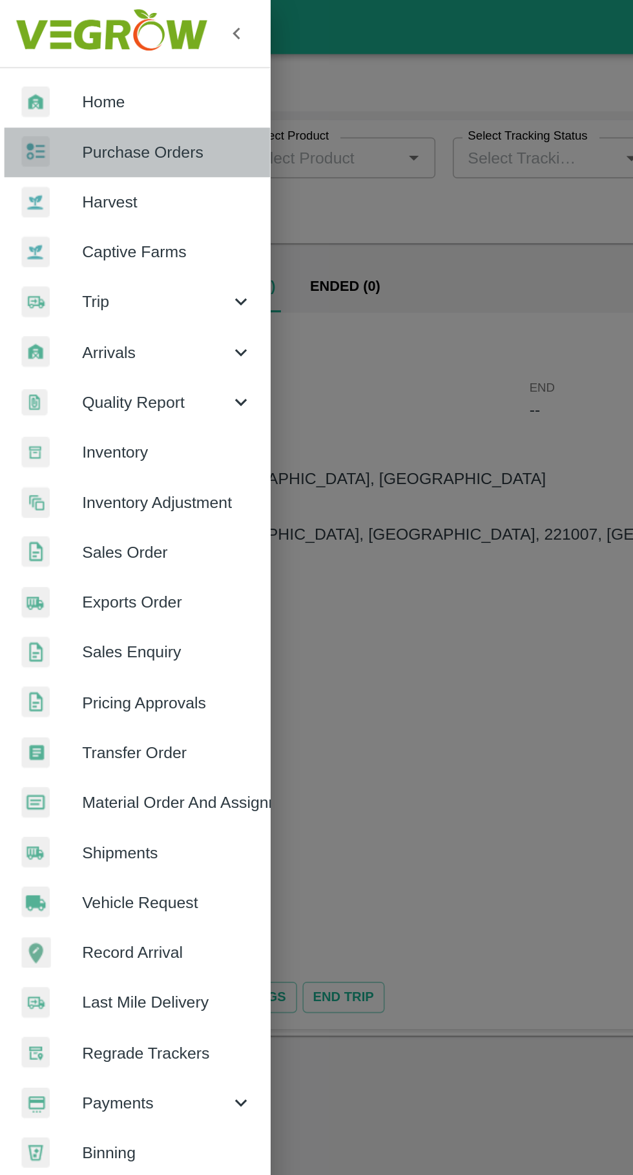
click at [49, 94] on span "Purchase Orders" at bounding box center [100, 91] width 102 height 14
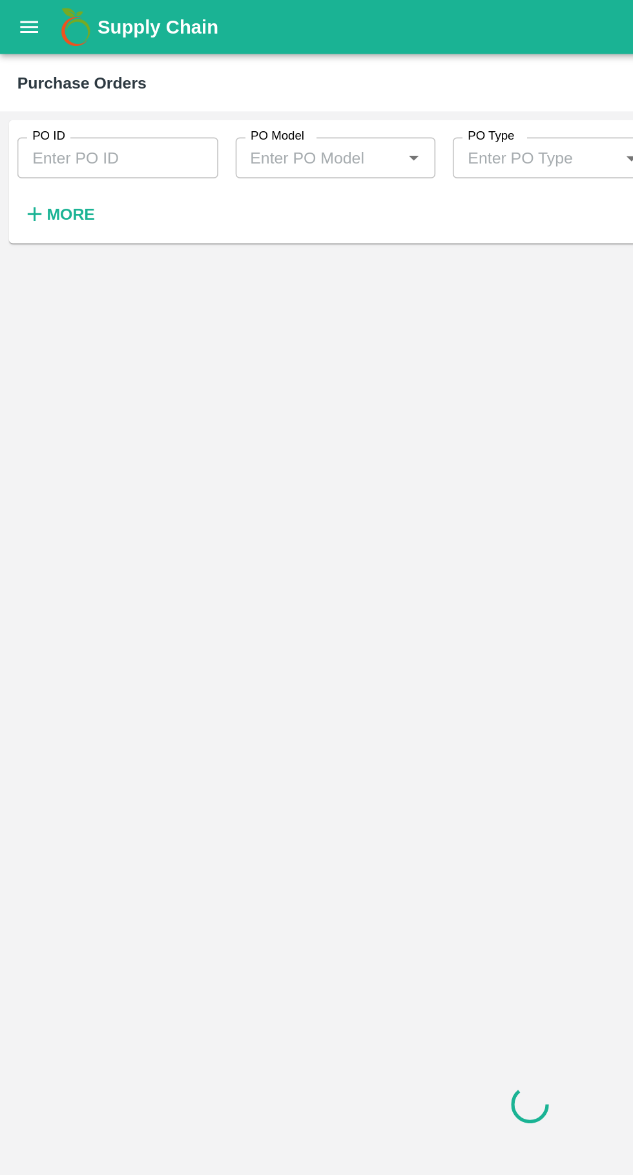
click at [39, 92] on input "PO ID" at bounding box center [70, 94] width 120 height 25
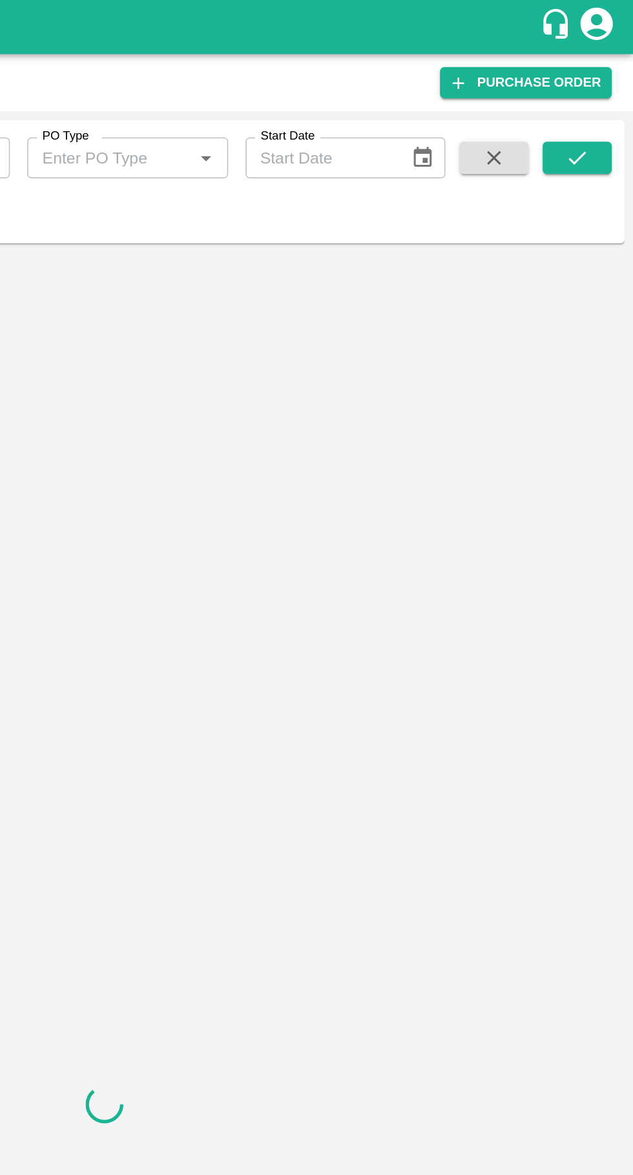
type input "173789"
click at [600, 94] on icon "submit" at bounding box center [600, 94] width 14 height 14
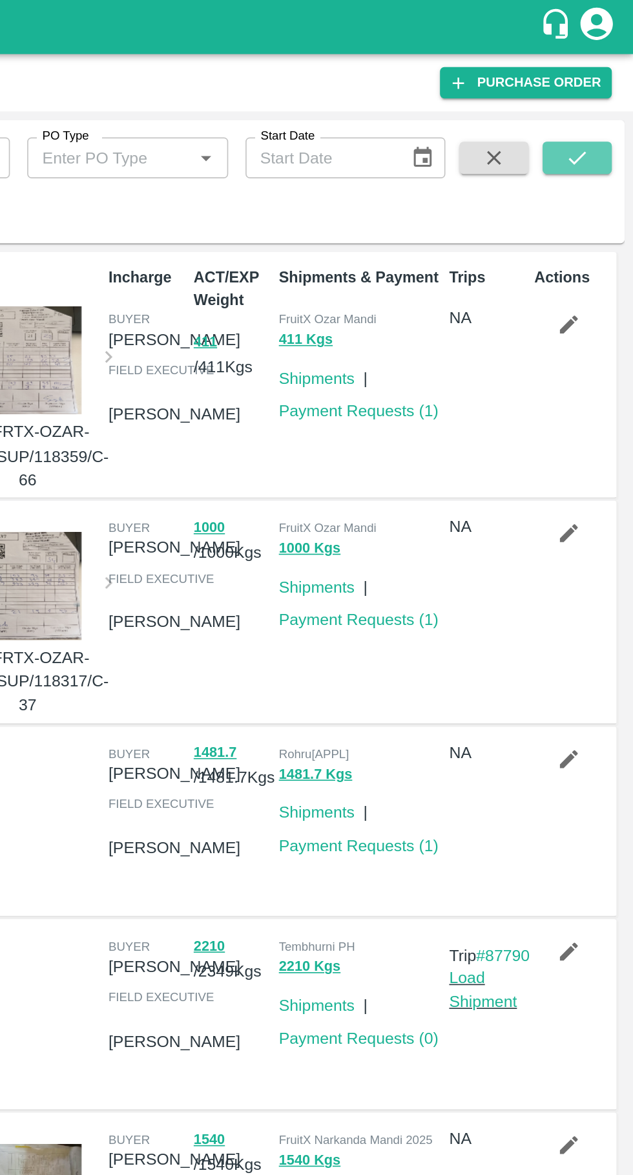
click at [599, 97] on icon "submit" at bounding box center [599, 94] width 10 height 8
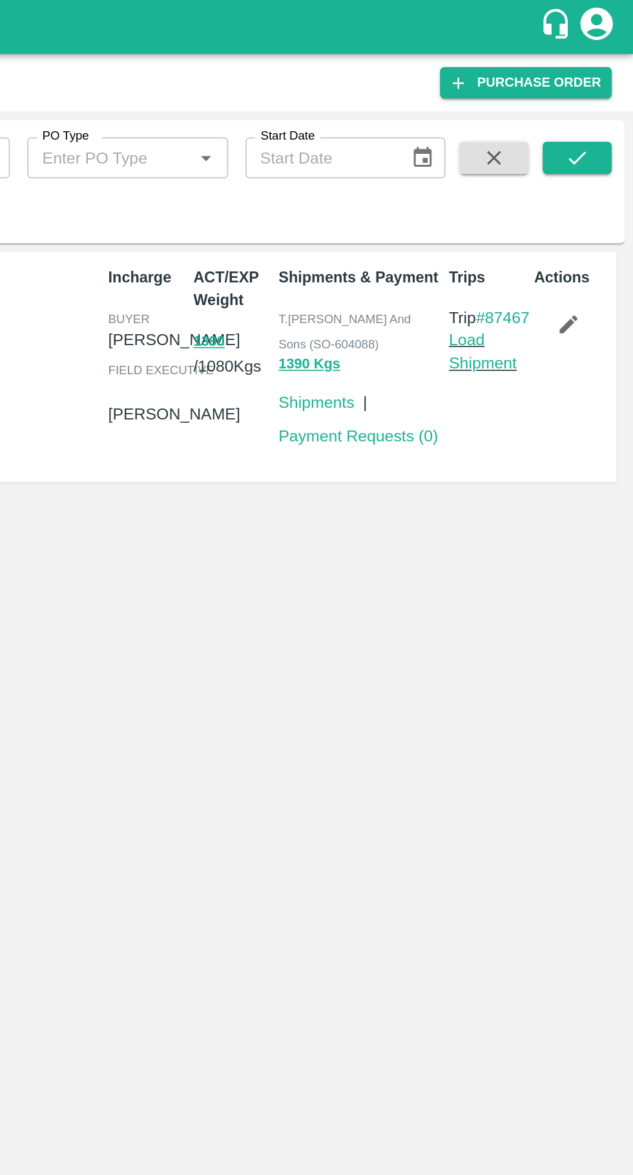
click at [538, 222] on link "Load Shipment" at bounding box center [543, 210] width 41 height 25
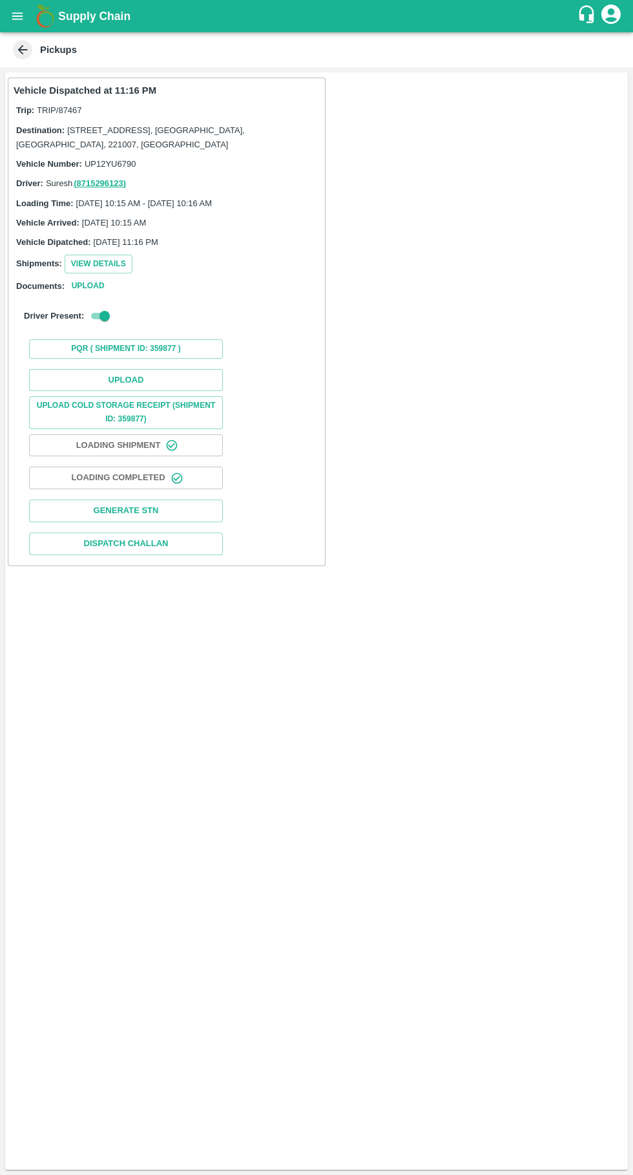
click at [149, 405] on button "Upload Cold Storage Receipt (SHIPMENT ID: 359877)" at bounding box center [126, 412] width 194 height 32
click at [142, 383] on button "Upload" at bounding box center [126, 380] width 194 height 23
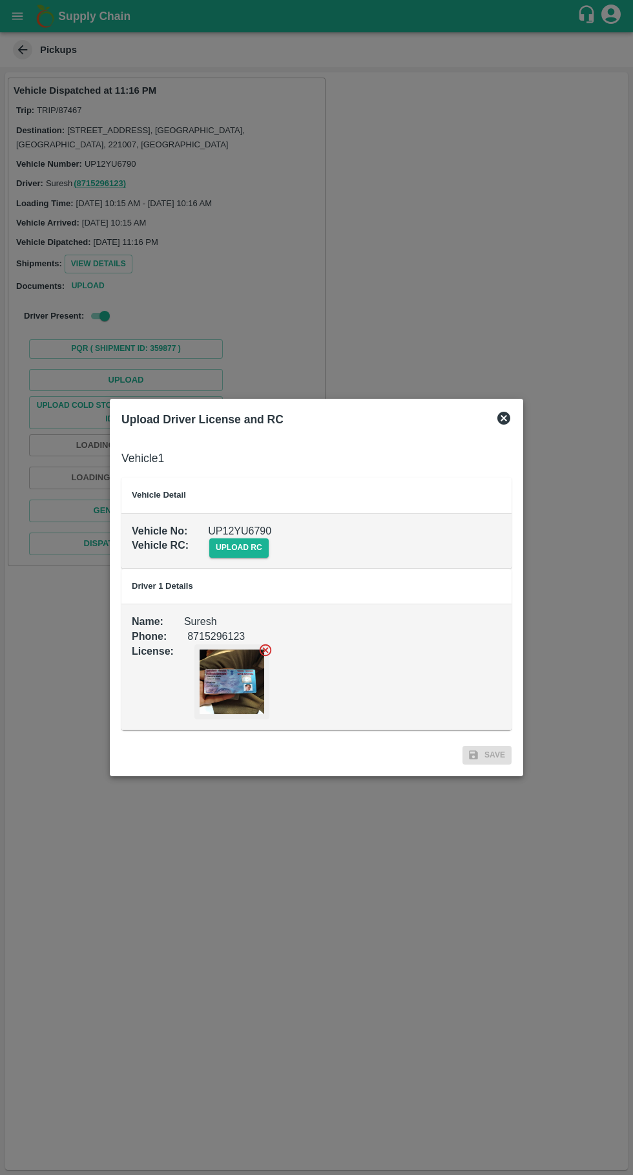
click at [233, 541] on span "upload rc" at bounding box center [238, 547] width 59 height 19
click at [0, 0] on input "upload rc" at bounding box center [0, 0] width 0 height 0
click at [242, 552] on span "upload rc" at bounding box center [238, 547] width 59 height 19
click at [0, 0] on input "upload rc" at bounding box center [0, 0] width 0 height 0
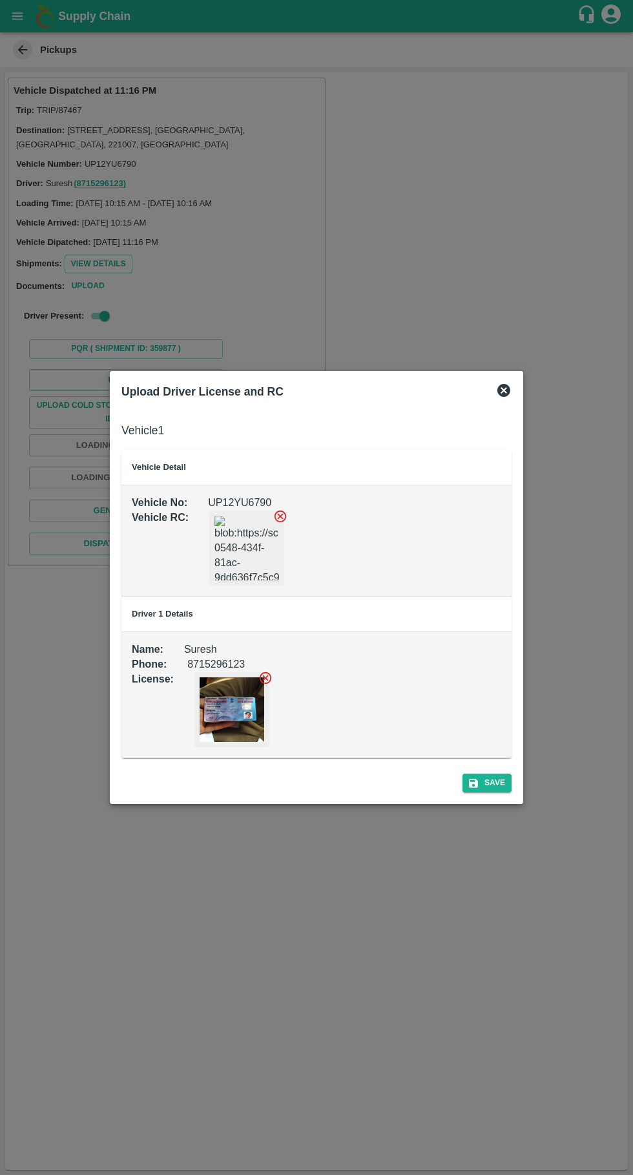
click at [500, 781] on button "Save" at bounding box center [487, 782] width 49 height 19
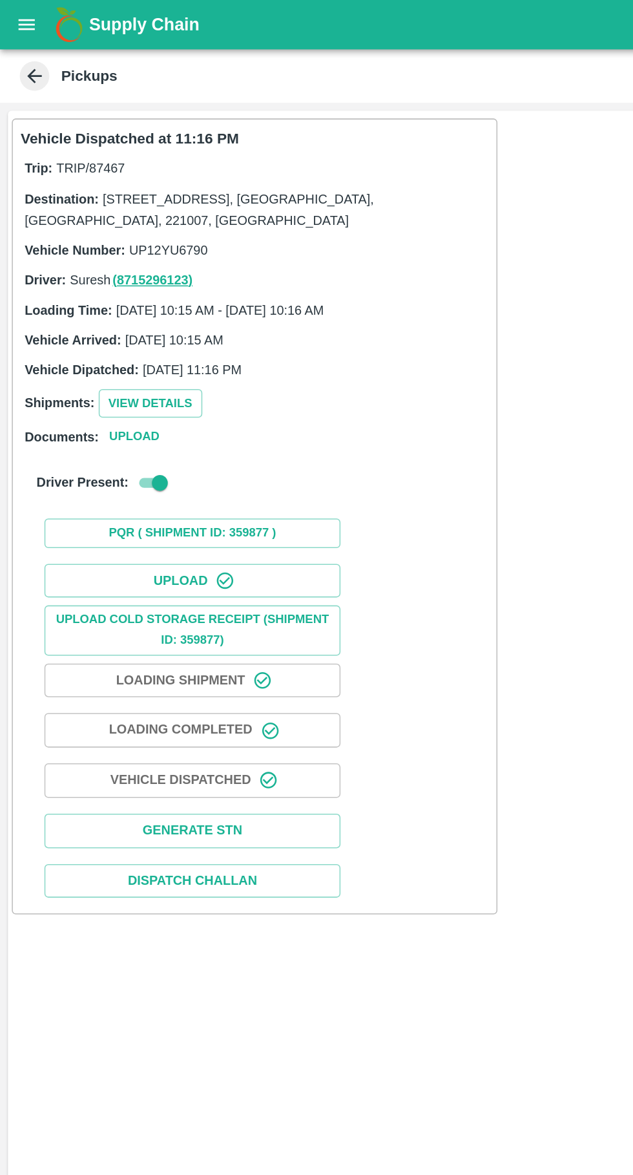
click at [17, 16] on icon "open drawer" at bounding box center [17, 15] width 11 height 7
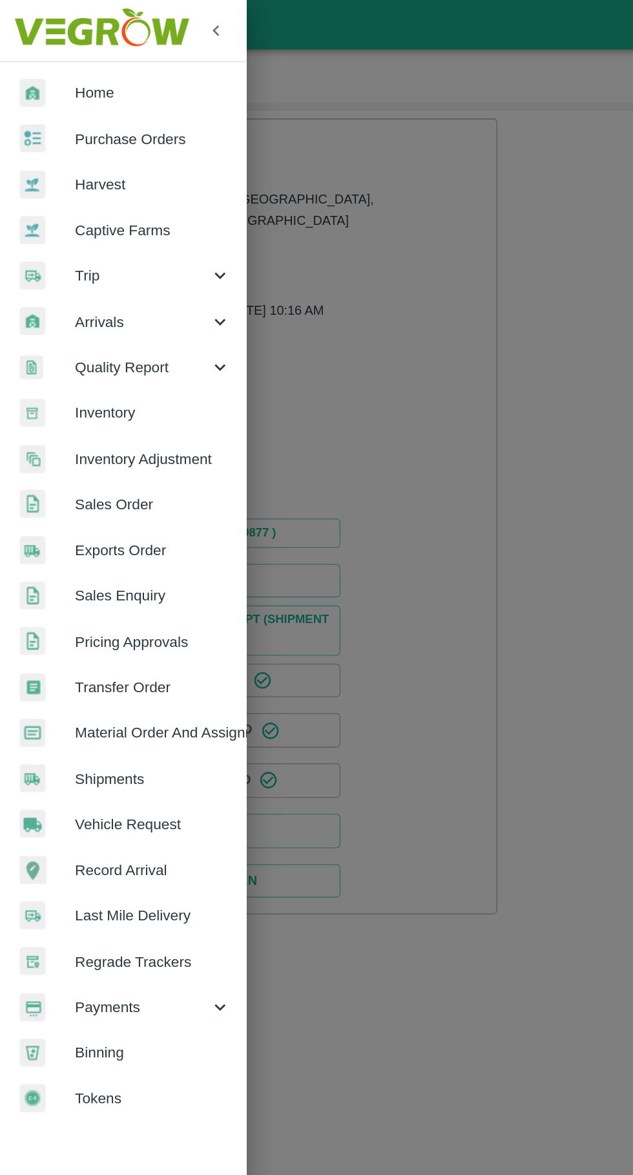
click at [60, 177] on span "Trip" at bounding box center [93, 180] width 88 height 14
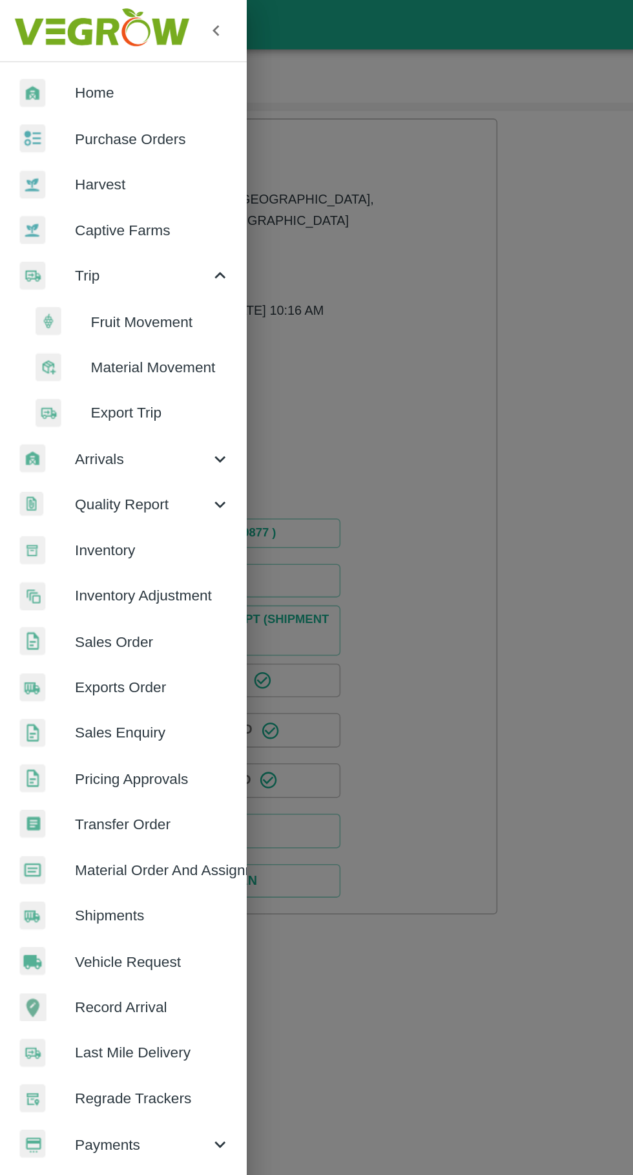
click at [75, 207] on span "Fruit Movement" at bounding box center [105, 211] width 92 height 14
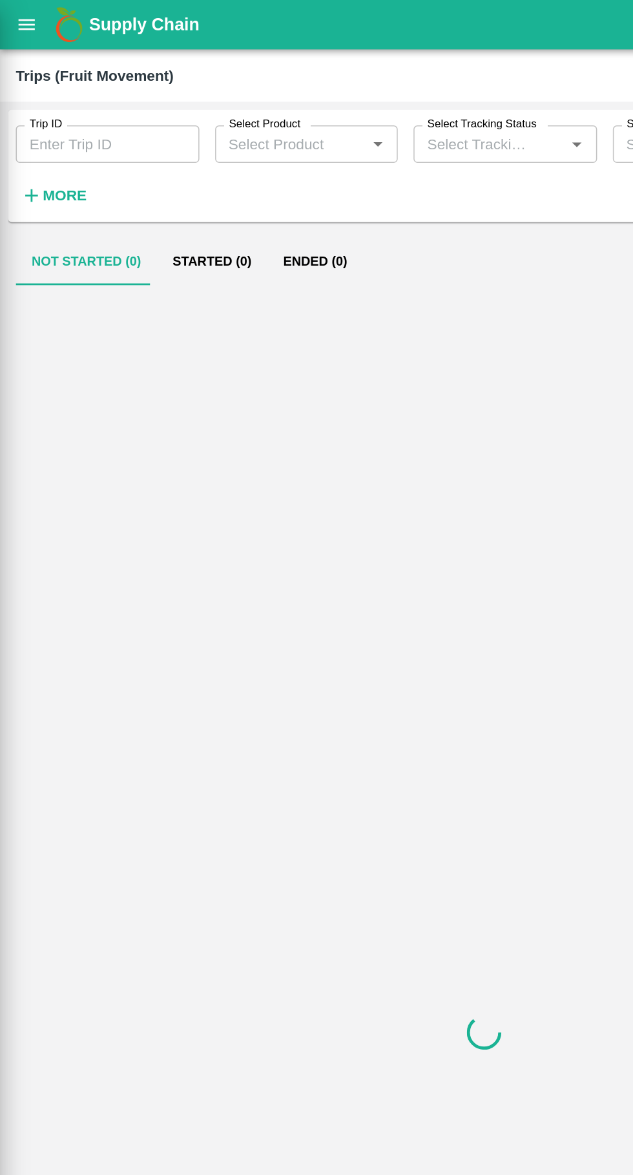
click at [33, 86] on label "Trip ID" at bounding box center [29, 81] width 21 height 10
click at [33, 86] on input "Trip ID" at bounding box center [70, 94] width 120 height 25
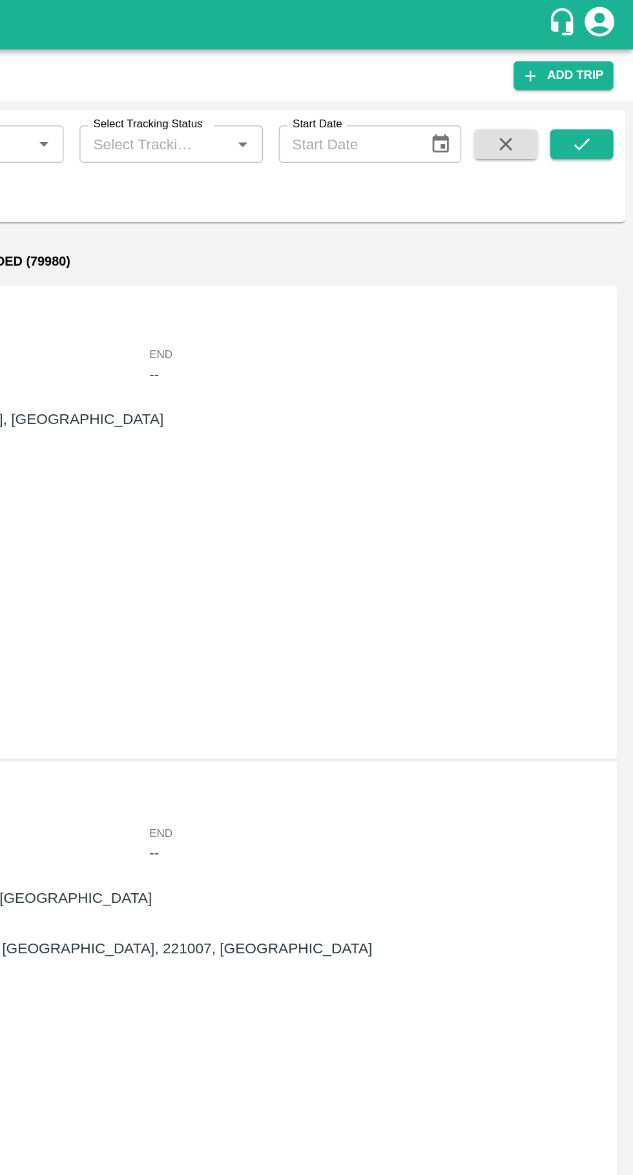
click at [600, 94] on icon "submit" at bounding box center [600, 94] width 14 height 14
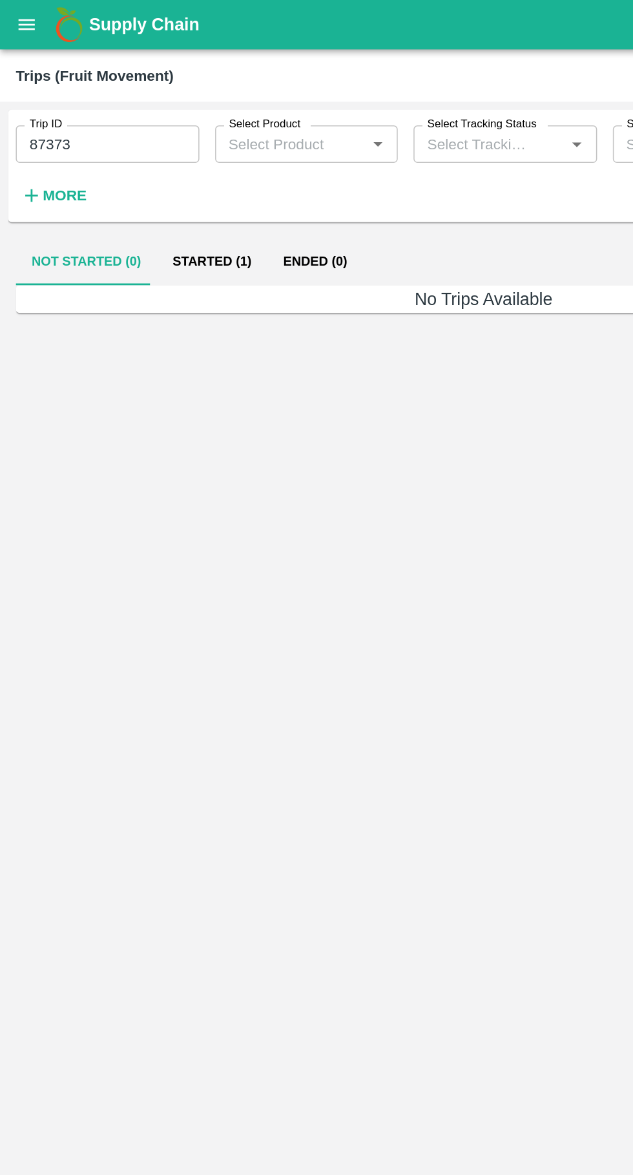
click at [127, 171] on button "Started (1)" at bounding box center [139, 171] width 72 height 31
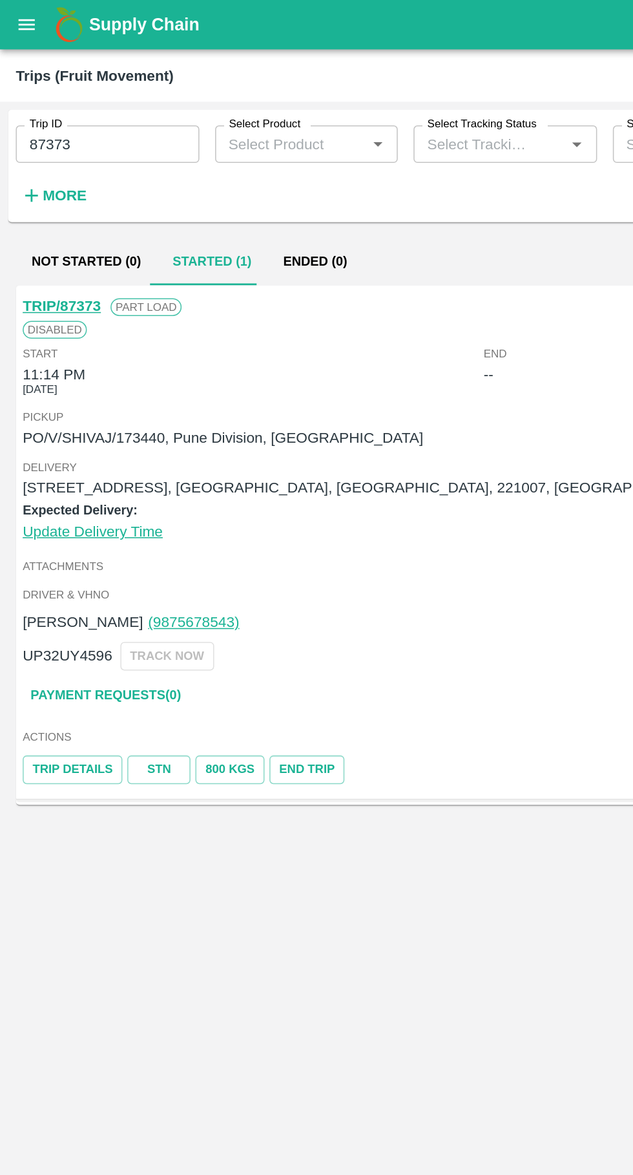
click at [14, 19] on icon "open drawer" at bounding box center [17, 15] width 11 height 7
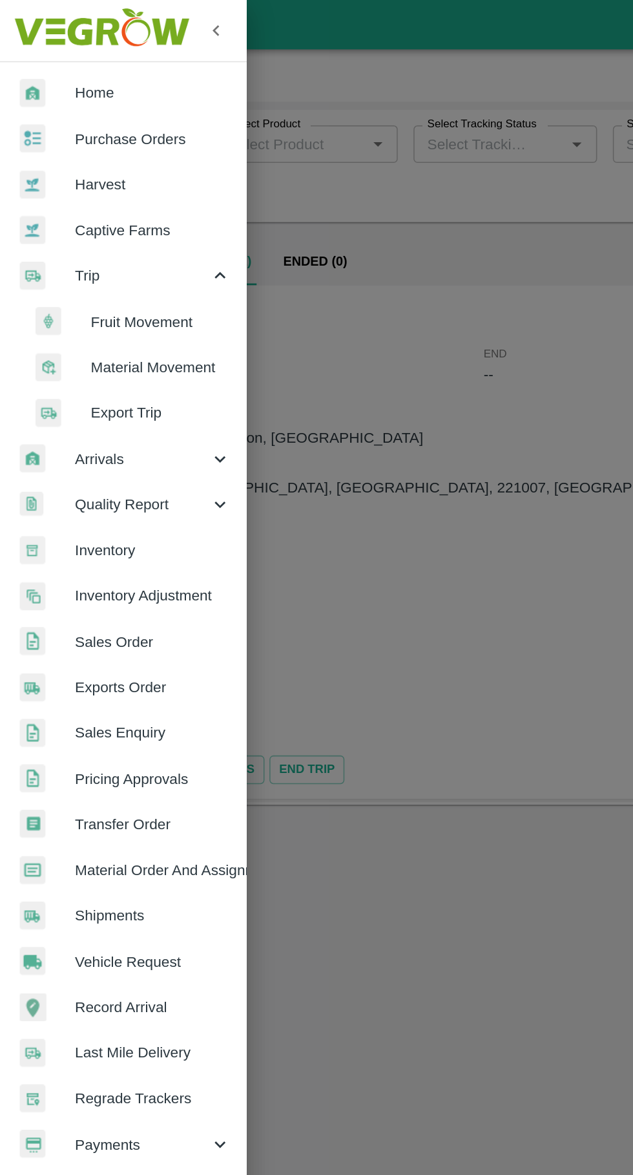
click at [78, 202] on li "Fruit Movement" at bounding box center [85, 211] width 151 height 30
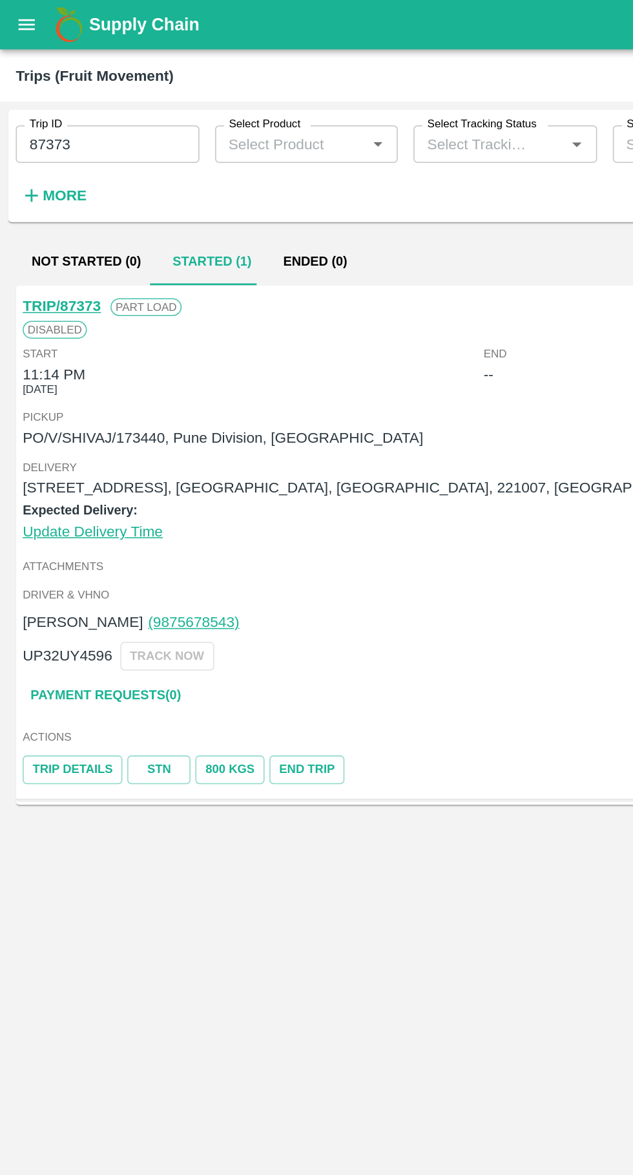
click at [63, 98] on input "87373" at bounding box center [70, 94] width 120 height 25
type input "8"
click at [17, 16] on icon "open drawer" at bounding box center [17, 15] width 11 height 7
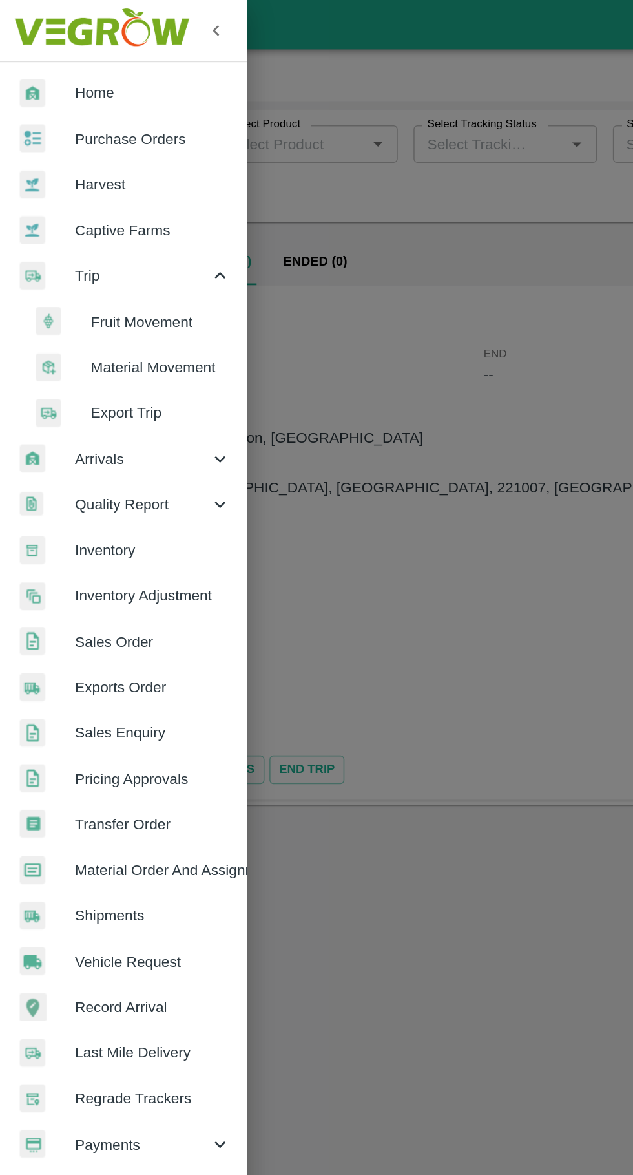
click at [54, 91] on span "Purchase Orders" at bounding box center [100, 91] width 102 height 14
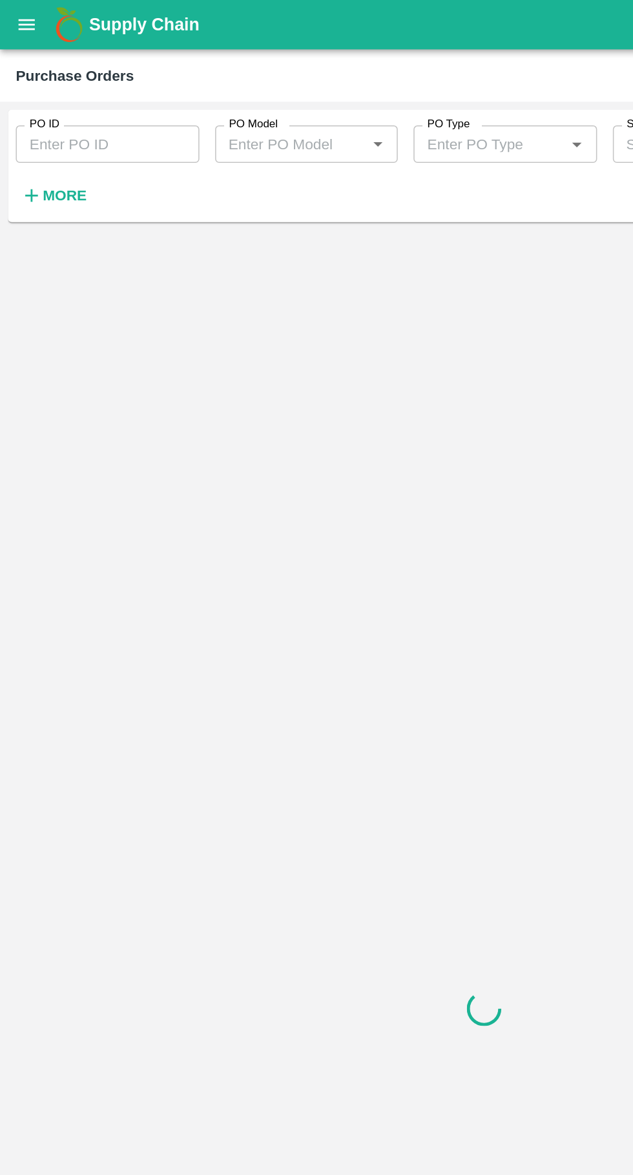
click at [40, 95] on input "PO ID" at bounding box center [70, 94] width 120 height 25
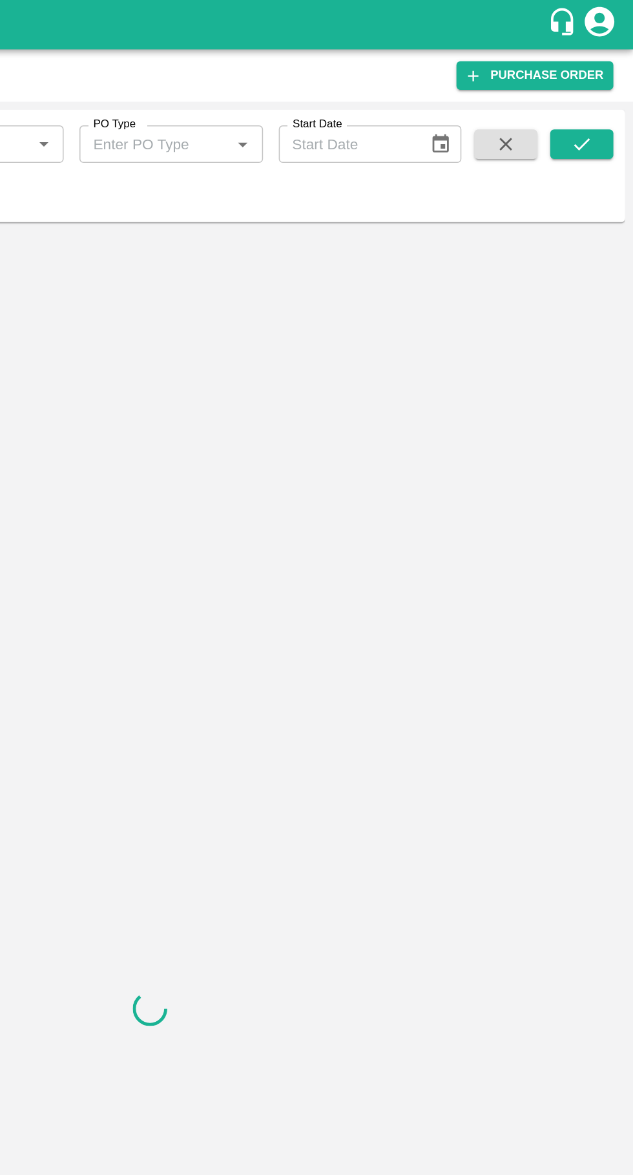
type input "173440"
click at [602, 100] on icon "submit" at bounding box center [600, 94] width 14 height 14
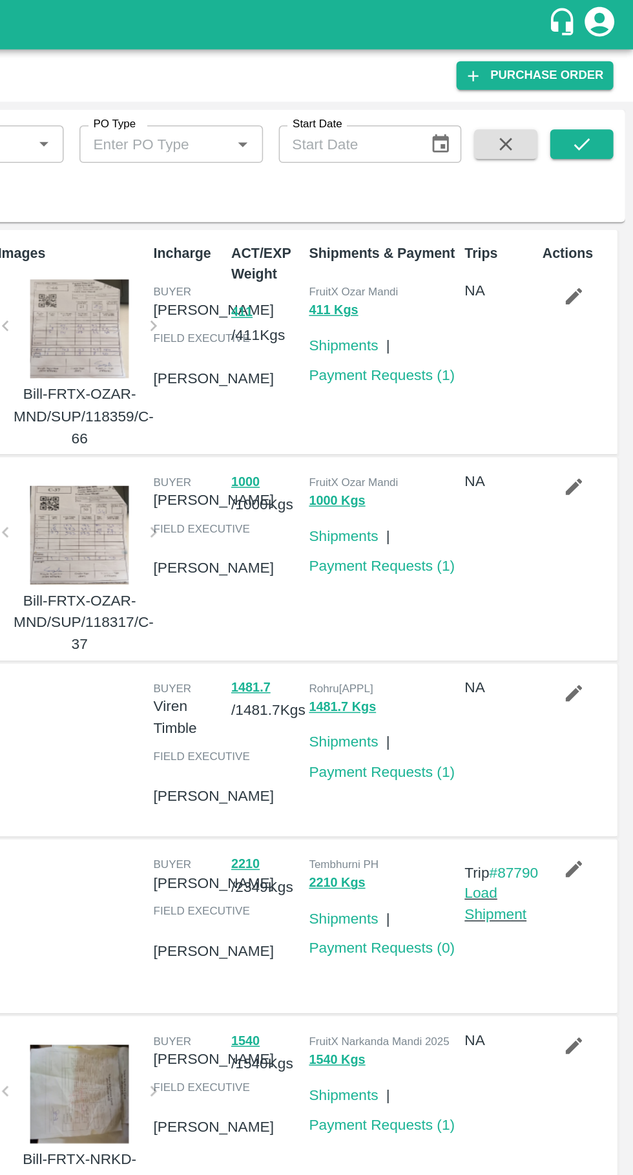
click at [598, 93] on icon "submit" at bounding box center [600, 94] width 14 height 14
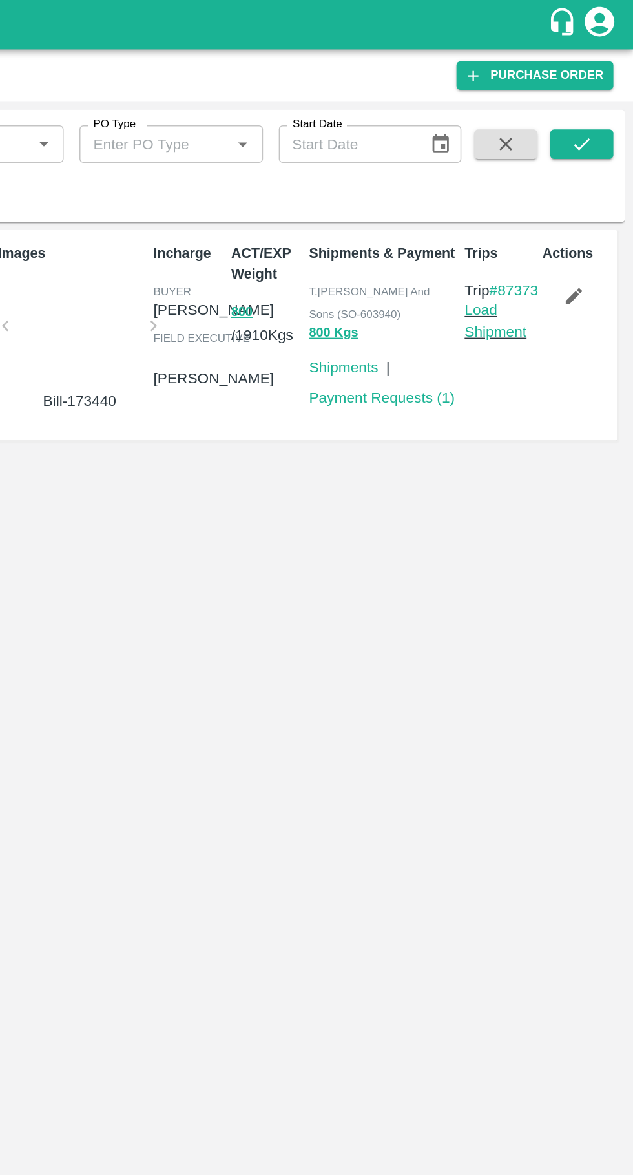
click at [548, 222] on link "Load Shipment" at bounding box center [543, 210] width 41 height 25
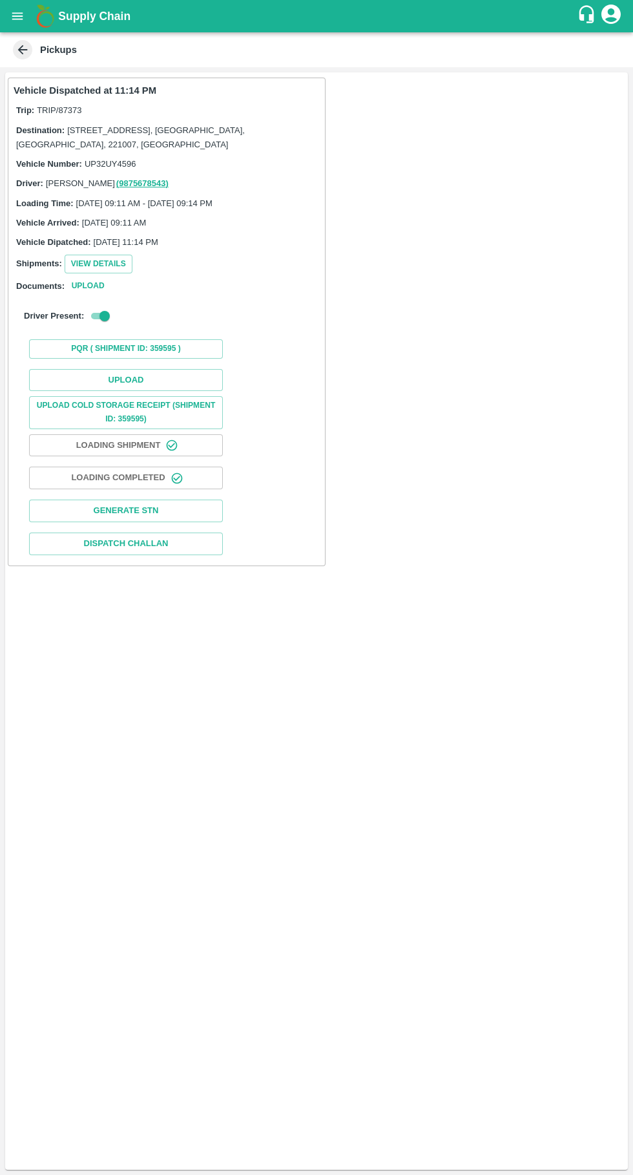
click at [124, 379] on button "Upload" at bounding box center [126, 380] width 194 height 23
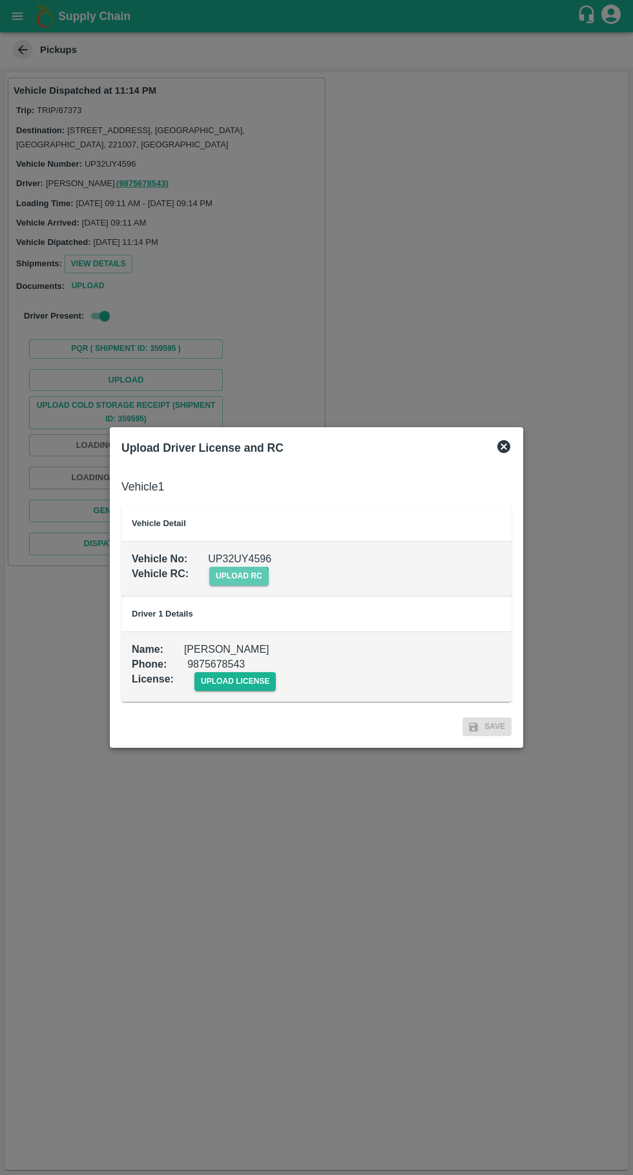
click at [231, 582] on span "upload rc" at bounding box center [238, 576] width 59 height 19
click at [0, 0] on input "upload rc" at bounding box center [0, 0] width 0 height 0
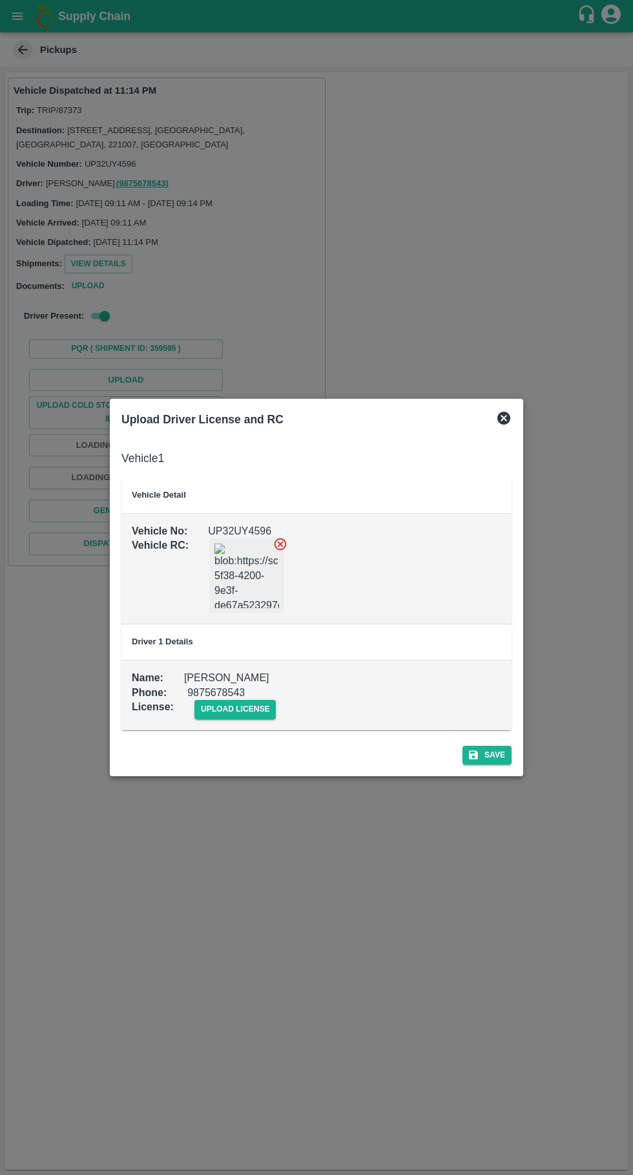
click at [235, 710] on span "upload license" at bounding box center [235, 709] width 82 height 19
click at [0, 0] on input "upload license" at bounding box center [0, 0] width 0 height 0
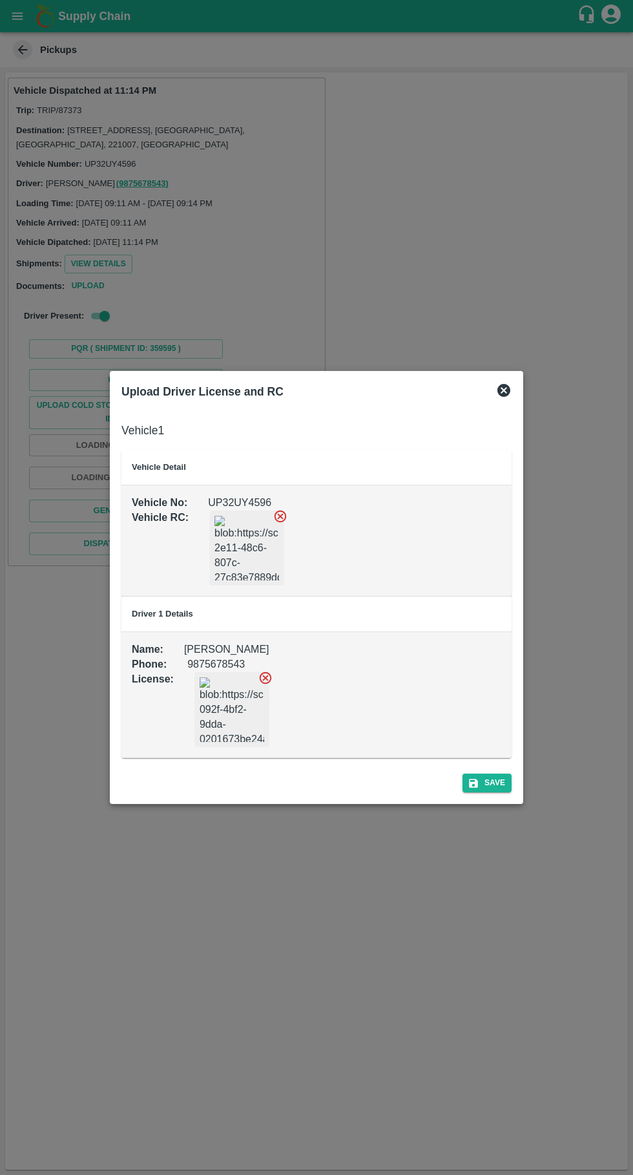
click at [501, 781] on button "Save" at bounding box center [487, 782] width 49 height 19
